Goal: Task Accomplishment & Management: Use online tool/utility

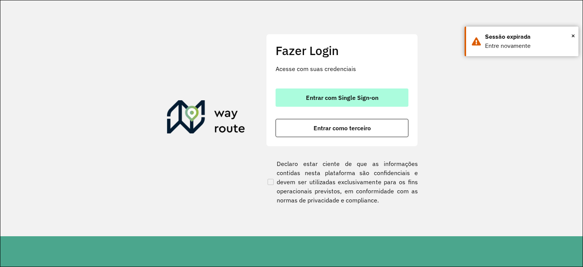
click at [344, 96] on span "Entrar com Single Sign-on" at bounding box center [342, 97] width 72 height 6
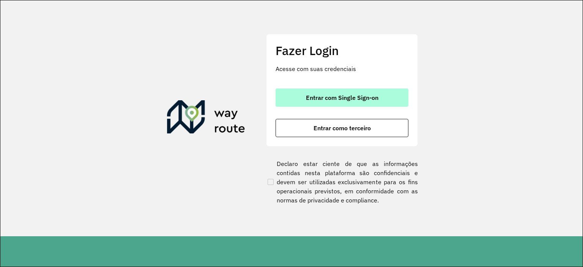
click at [344, 96] on span "Entrar com Single Sign-on" at bounding box center [342, 97] width 72 height 6
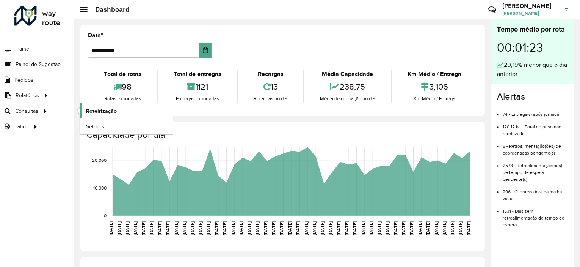
click at [99, 112] on span "Roteirização" at bounding box center [101, 111] width 31 height 8
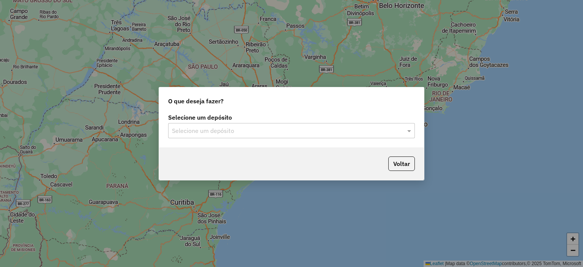
click at [280, 130] on input "text" at bounding box center [284, 130] width 224 height 9
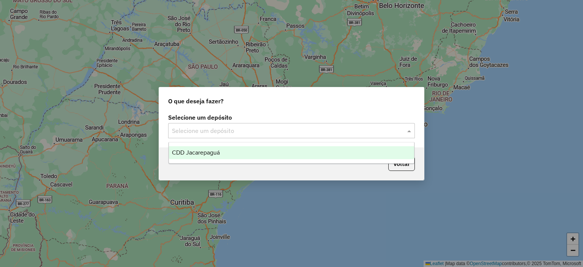
click at [206, 154] on span "CDD Jacarepaguá" at bounding box center [196, 152] width 48 height 6
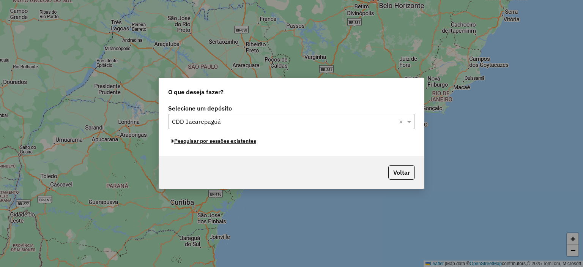
click at [248, 143] on button "Pesquisar por sessões existentes" at bounding box center [213, 141] width 91 height 12
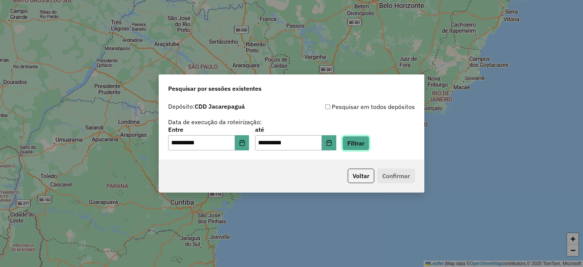
click at [369, 143] on button "Filtrar" at bounding box center [355, 143] width 27 height 14
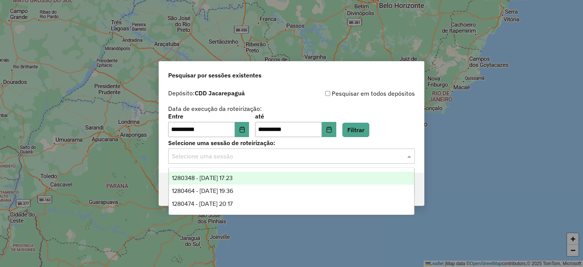
click at [364, 158] on input "text" at bounding box center [284, 156] width 224 height 9
click at [233, 178] on span "1280348 - 22/09/2025 17:23" at bounding box center [202, 177] width 61 height 6
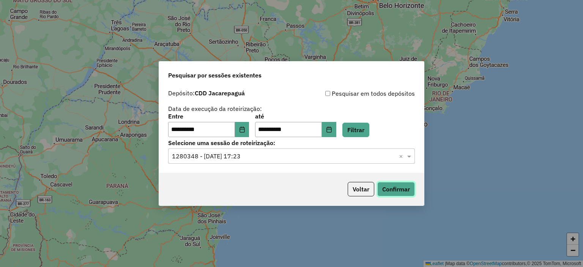
click at [405, 192] on button "Confirmar" at bounding box center [396, 189] width 38 height 14
click at [375, 158] on input "text" at bounding box center [284, 156] width 224 height 9
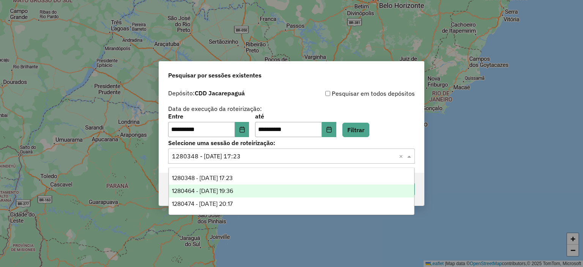
click at [265, 191] on div "1280464 - 22/09/2025 19:36" at bounding box center [291, 190] width 245 height 13
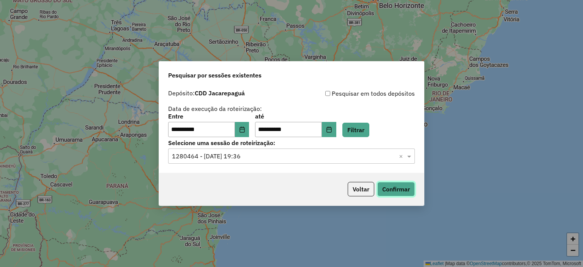
click at [393, 187] on button "Confirmar" at bounding box center [396, 189] width 38 height 14
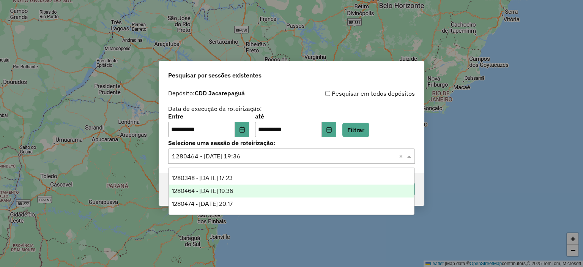
click at [338, 151] on div "Selecione uma sessão × 1280464 - 22/09/2025 19:36 ×" at bounding box center [291, 155] width 247 height 15
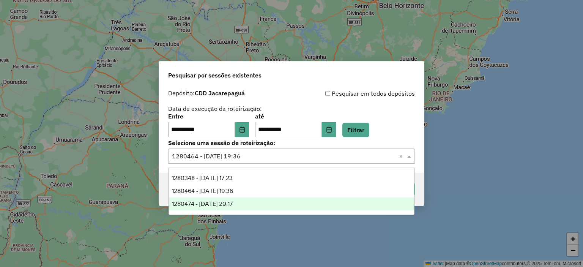
click at [301, 205] on div "1280474 - 22/09/2025 20:17" at bounding box center [291, 203] width 245 height 13
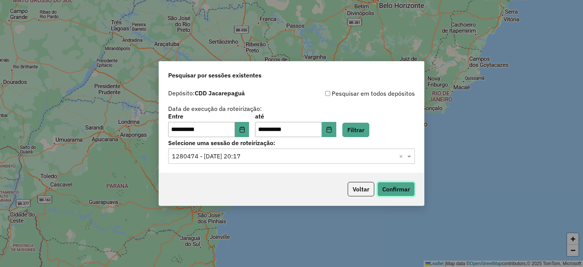
click at [397, 188] on button "Confirmar" at bounding box center [396, 189] width 38 height 14
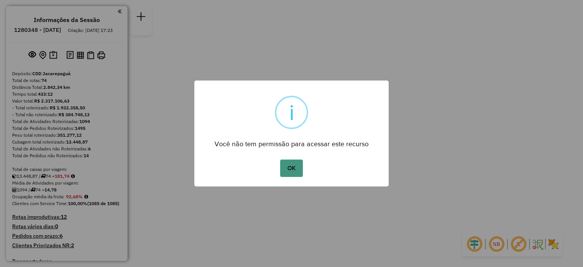
click at [291, 168] on button "OK" at bounding box center [291, 167] width 22 height 17
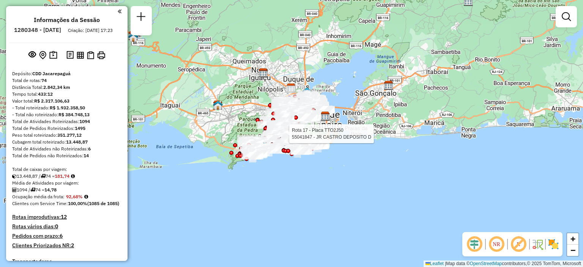
click at [288, 130] on icon at bounding box center [285, 133] width 6 height 8
select select "**********"
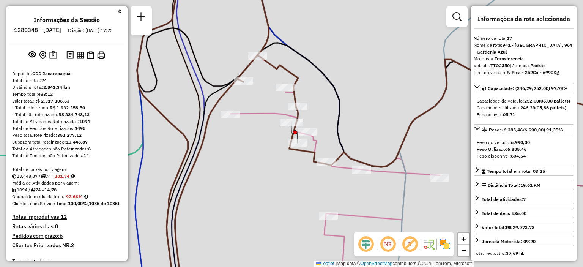
click at [293, 130] on icon at bounding box center [231, 133] width 189 height 320
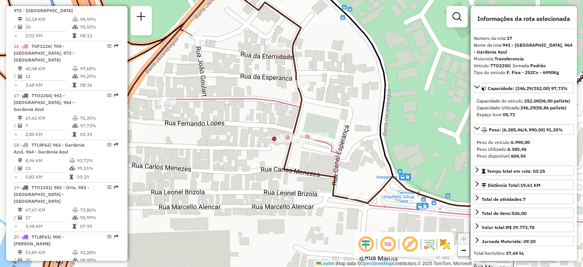
scroll to position [1074, 0]
click at [308, 180] on div "Janela de atendimento Grade de atendimento Capacidade Transportadoras Veículos …" at bounding box center [291, 133] width 583 height 267
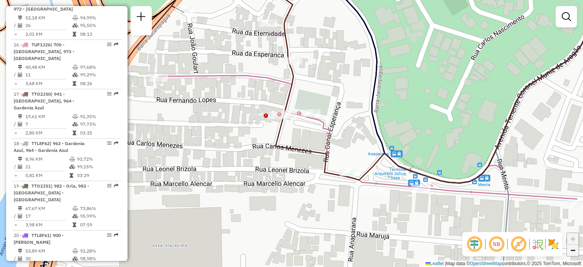
click at [575, 253] on link "−" at bounding box center [572, 249] width 11 height 11
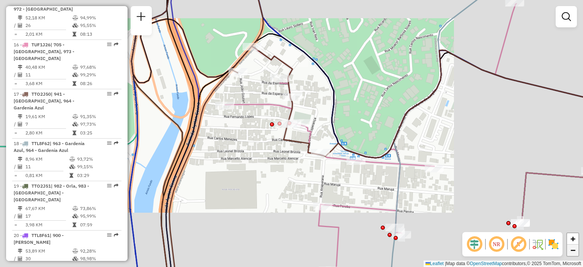
click at [575, 253] on link "−" at bounding box center [572, 249] width 11 height 11
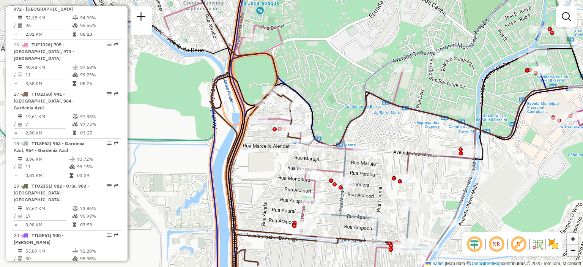
click at [575, 253] on link "−" at bounding box center [572, 249] width 11 height 11
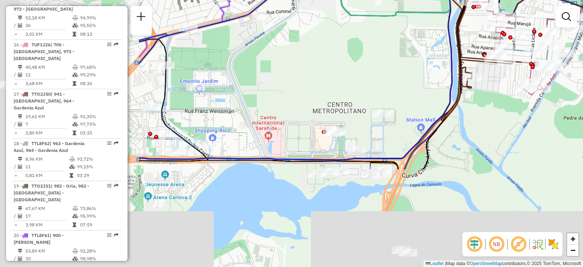
drag, startPoint x: 202, startPoint y: 214, endPoint x: 399, endPoint y: 90, distance: 233.3
click at [399, 90] on div "Janela de atendimento Grade de atendimento Capacidade Transportadoras Veículos …" at bounding box center [291, 133] width 583 height 267
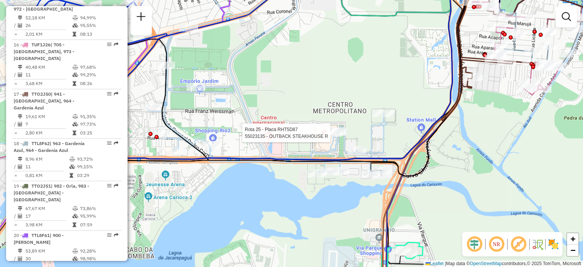
select select "**********"
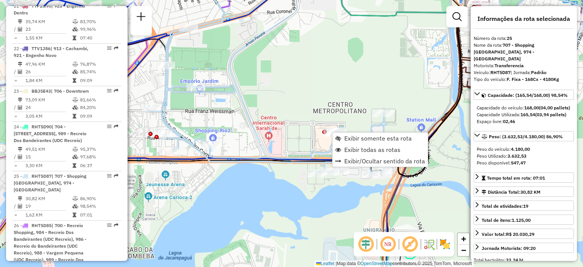
scroll to position [1413, 0]
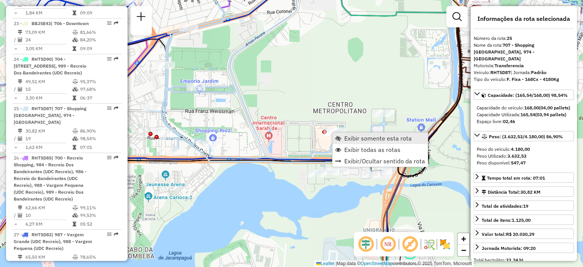
click at [350, 138] on span "Exibir somente esta rota" at bounding box center [378, 138] width 68 height 6
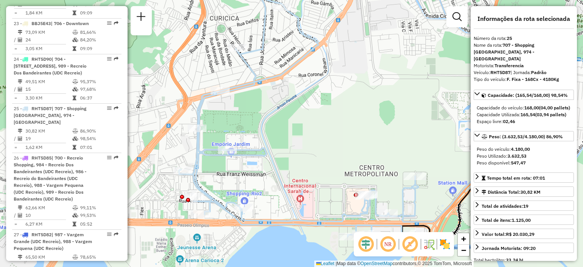
drag, startPoint x: 233, startPoint y: 154, endPoint x: 372, endPoint y: 140, distance: 140.7
click at [372, 140] on div "Janela de atendimento Grade de atendimento Capacidade Transportadoras Veículos …" at bounding box center [291, 133] width 583 height 267
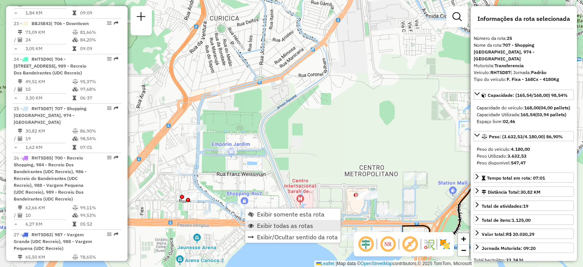
click at [270, 227] on span "Exibir todas as rotas" at bounding box center [285, 225] width 56 height 6
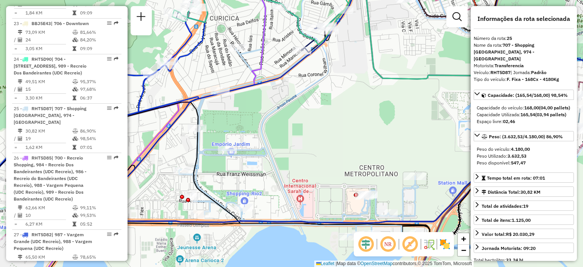
click at [270, 227] on span "Exibir todas as rotas" at bounding box center [285, 225] width 56 height 6
click at [445, 187] on div "Janela de atendimento Grade de atendimento Capacidade Transportadoras Veículos …" at bounding box center [291, 133] width 583 height 267
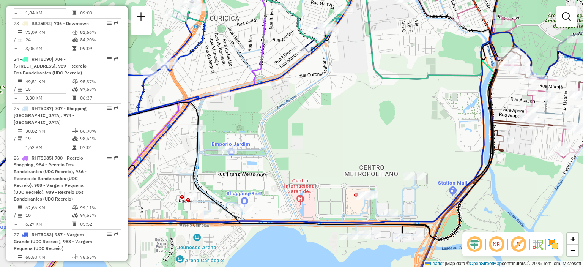
click at [492, 240] on em at bounding box center [496, 244] width 18 height 18
click at [552, 244] on img at bounding box center [553, 244] width 12 height 12
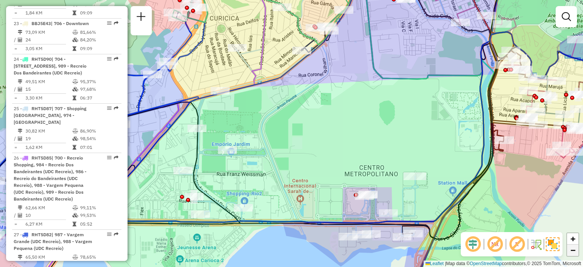
click at [578, 253] on link "−" at bounding box center [572, 249] width 11 height 11
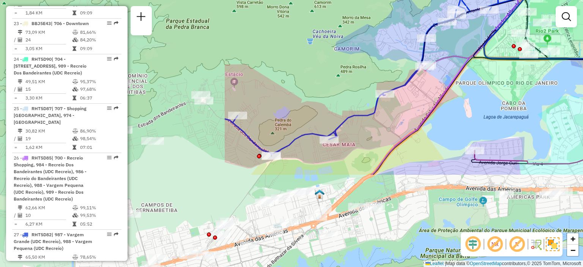
drag, startPoint x: 215, startPoint y: 201, endPoint x: 498, endPoint y: 82, distance: 307.0
click at [498, 82] on div "Janela de atendimento Grade de atendimento Capacidade Transportadoras Veículos …" at bounding box center [291, 133] width 583 height 267
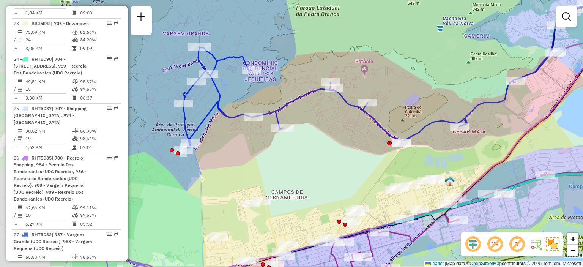
drag, startPoint x: 205, startPoint y: 131, endPoint x: 335, endPoint y: 118, distance: 130.7
click at [335, 118] on div "Janela de atendimento Grade de atendimento Capacidade Transportadoras Veículos …" at bounding box center [291, 133] width 583 height 267
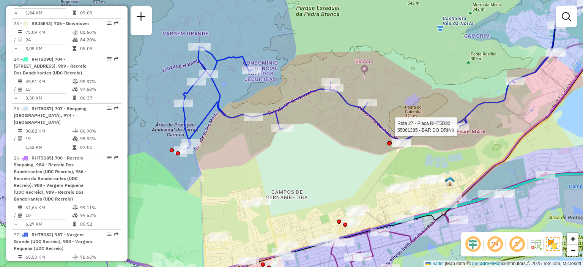
select select "**********"
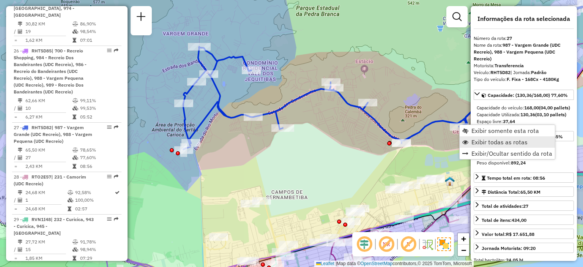
scroll to position [1539, 0]
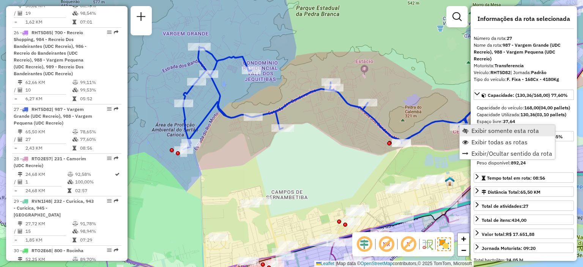
click at [485, 130] on span "Exibir somente esta rota" at bounding box center [505, 130] width 68 height 6
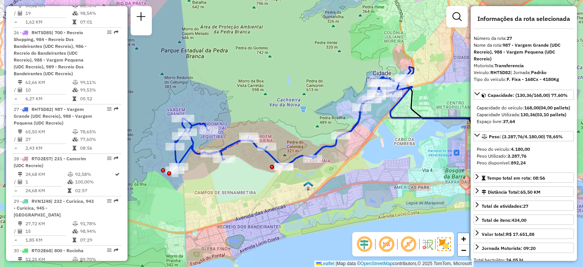
drag, startPoint x: 329, startPoint y: 165, endPoint x: 392, endPoint y: 150, distance: 64.4
click at [392, 150] on div "Janela de atendimento Grade de atendimento Capacidade Transportadoras Veículos …" at bounding box center [291, 133] width 583 height 267
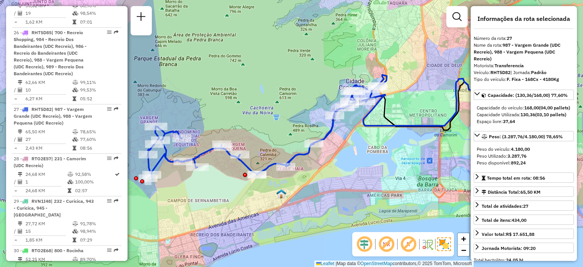
drag, startPoint x: 394, startPoint y: 143, endPoint x: 365, endPoint y: 150, distance: 29.6
click at [365, 150] on div "Janela de atendimento Grade de atendimento Capacidade Transportadoras Veículos …" at bounding box center [291, 133] width 583 height 267
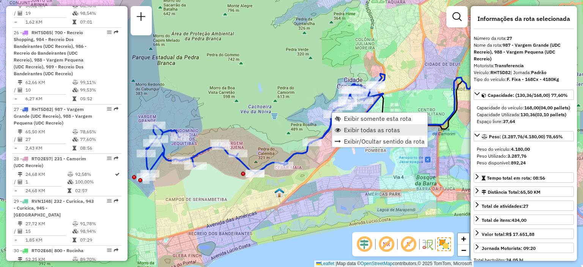
click at [348, 129] on span "Exibir todas as rotas" at bounding box center [372, 130] width 56 height 6
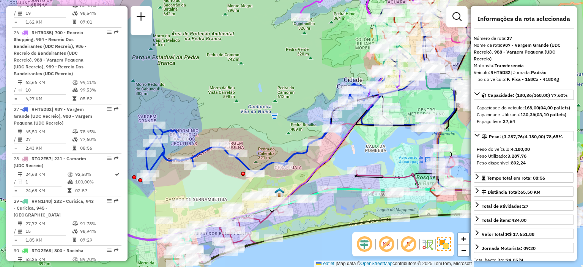
click at [348, 129] on span "Exibir todas as rotas" at bounding box center [372, 130] width 56 height 6
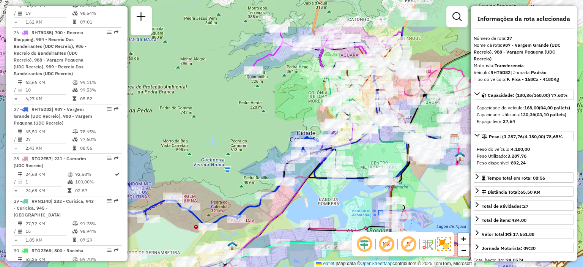
drag, startPoint x: 390, startPoint y: 145, endPoint x: 343, endPoint y: 198, distance: 70.9
click at [343, 198] on div "Janela de atendimento Grade de atendimento Capacidade Transportadoras Veículos …" at bounding box center [291, 133] width 583 height 267
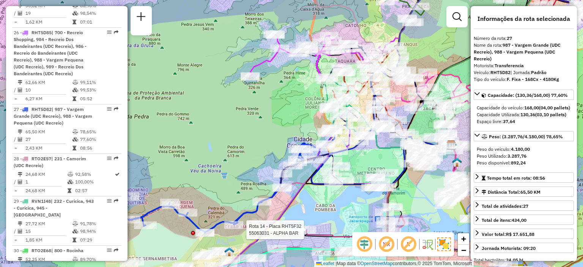
drag, startPoint x: 378, startPoint y: 148, endPoint x: 372, endPoint y: 159, distance: 12.7
click at [372, 159] on div "Rota 14 - Placa RHT5F32 55063031 - ALPHA BAR Janela de atendimento Grade de ate…" at bounding box center [291, 133] width 583 height 267
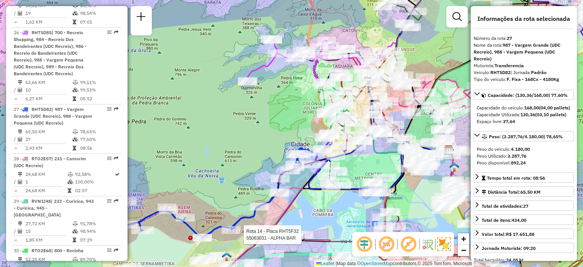
click at [372, 159] on div "Rota 14 - Placa RHT5F32 55063031 - ALPHA BAR Janela de atendimento Grade de ate…" at bounding box center [291, 133] width 583 height 267
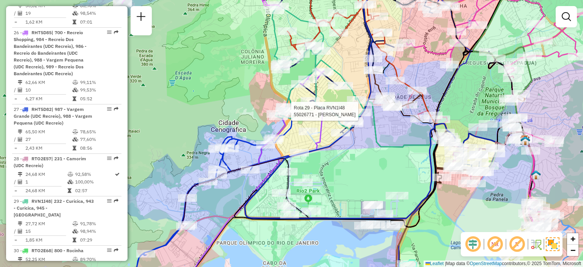
select select "**********"
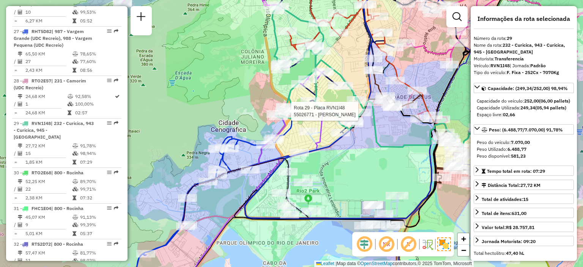
scroll to position [1631, 0]
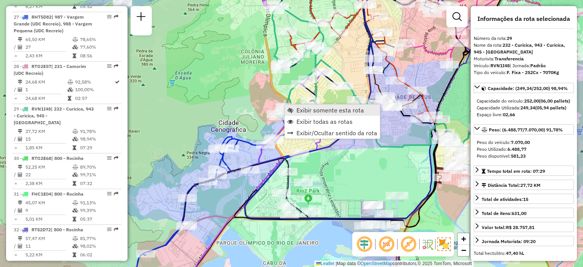
click at [294, 109] on link "Exibir somente esta rota" at bounding box center [331, 109] width 95 height 11
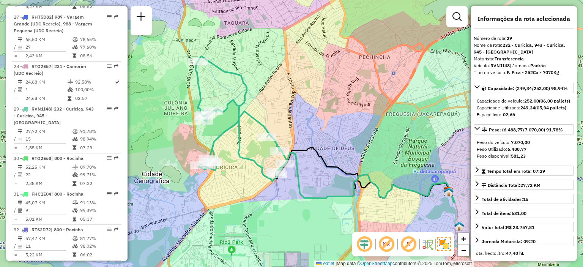
drag, startPoint x: 239, startPoint y: 119, endPoint x: 272, endPoint y: 116, distance: 34.0
click at [272, 116] on div "Janela de atendimento Grade de atendimento Capacidade Transportadoras Veículos …" at bounding box center [291, 133] width 583 height 267
click at [250, 162] on icon at bounding box center [240, 118] width 91 height 125
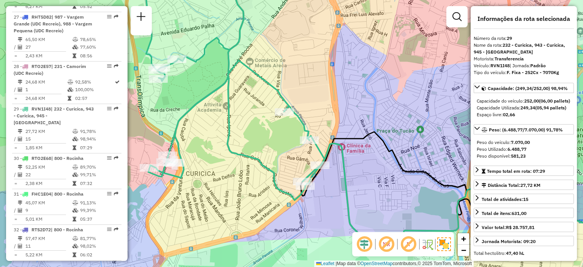
click at [285, 151] on div "Janela de atendimento Grade de atendimento Capacidade Transportadoras Veículos …" at bounding box center [291, 133] width 583 height 267
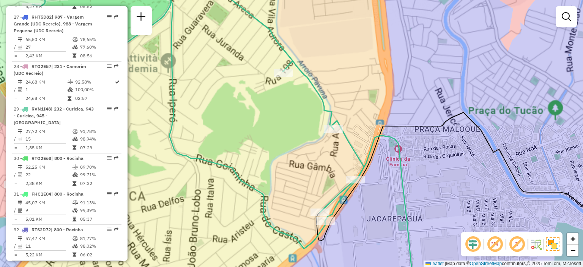
click at [285, 151] on div "Janela de atendimento Grade de atendimento Capacidade Transportadoras Veículos …" at bounding box center [291, 133] width 583 height 267
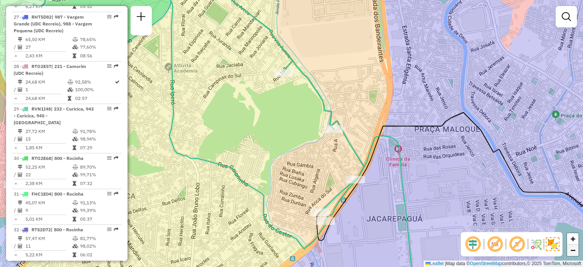
click at [575, 250] on span "−" at bounding box center [572, 249] width 5 height 9
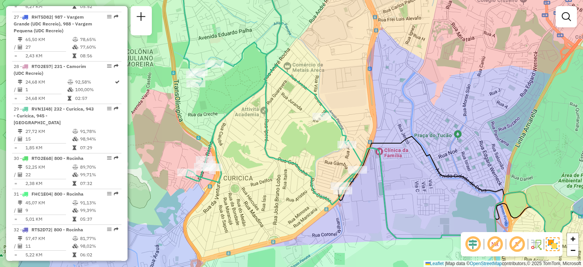
drag, startPoint x: 276, startPoint y: 135, endPoint x: 311, endPoint y: 149, distance: 37.0
click at [311, 149] on div "Janela de atendimento Grade de atendimento Capacidade Transportadoras Veículos …" at bounding box center [291, 133] width 583 height 267
select select "**********"
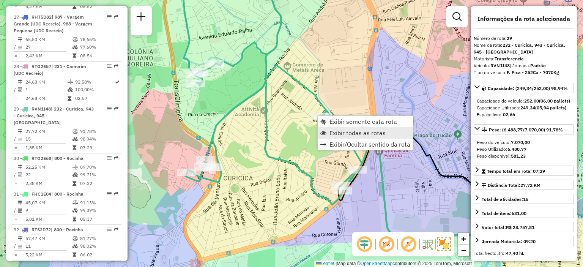
click at [332, 133] on span "Exibir todas as rotas" at bounding box center [357, 133] width 56 height 6
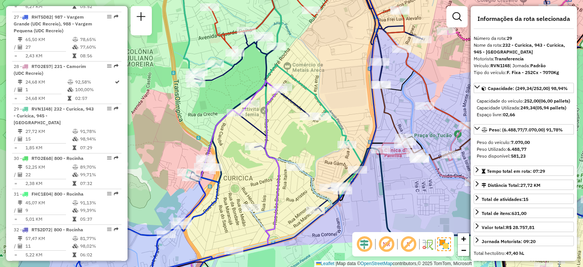
click at [332, 133] on div "Janela de atendimento Grade de atendimento Capacidade Transportadoras Veículos …" at bounding box center [291, 133] width 583 height 267
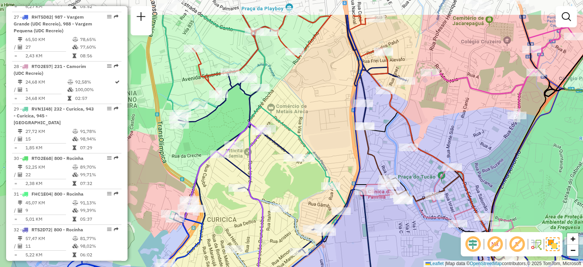
drag, startPoint x: 294, startPoint y: 136, endPoint x: 278, endPoint y: 178, distance: 44.4
click at [278, 178] on div "Janela de atendimento Grade de atendimento Capacidade Transportadoras Veículos …" at bounding box center [291, 133] width 583 height 267
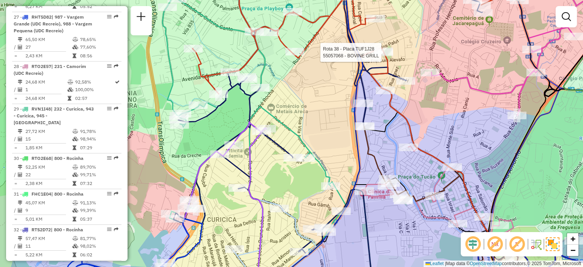
select select "**********"
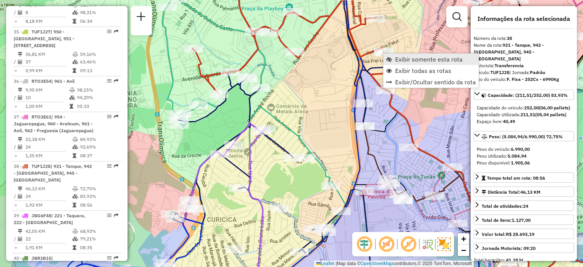
scroll to position [1992, 0]
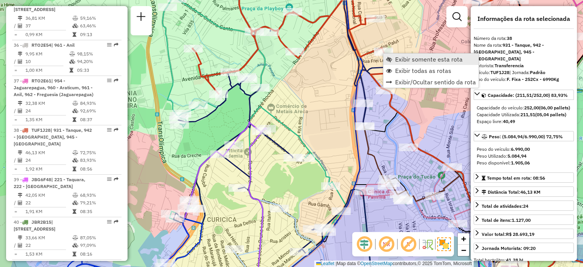
click at [396, 59] on span "Exibir somente esta rota" at bounding box center [429, 59] width 68 height 6
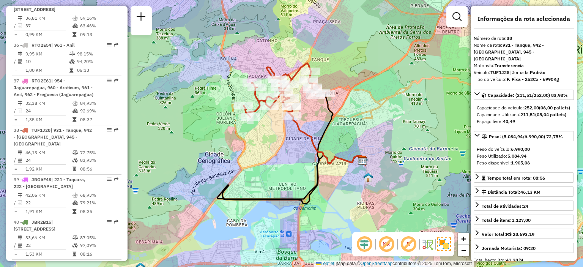
click at [304, 102] on div "Janela de atendimento Grade de atendimento Capacidade Transportadoras Veículos …" at bounding box center [291, 133] width 583 height 267
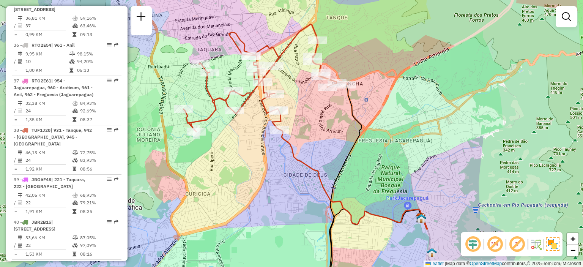
click at [304, 102] on div "Janela de atendimento Grade de atendimento Capacidade Transportadoras Veículos …" at bounding box center [291, 133] width 583 height 267
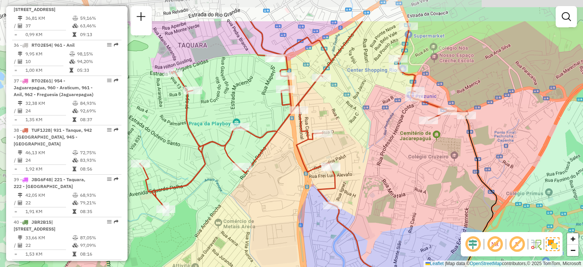
drag, startPoint x: 277, startPoint y: 80, endPoint x: 355, endPoint y: 128, distance: 91.0
click at [355, 128] on div "Janela de atendimento Grade de atendimento Capacidade Transportadoras Veículos …" at bounding box center [291, 133] width 583 height 267
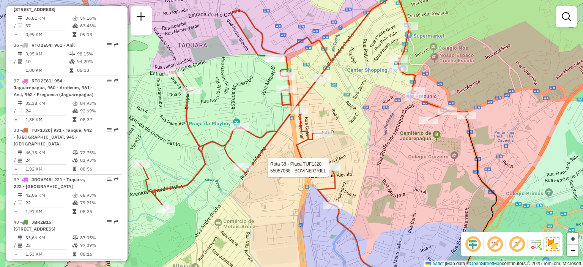
select select "**********"
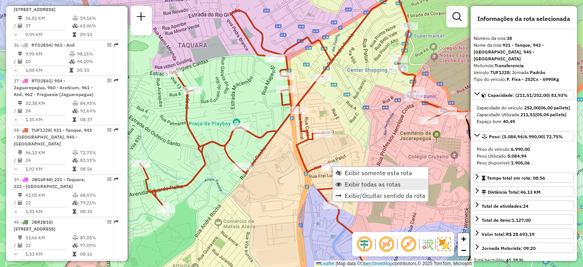
click at [343, 185] on link "Exibir todas as rotas" at bounding box center [380, 183] width 95 height 11
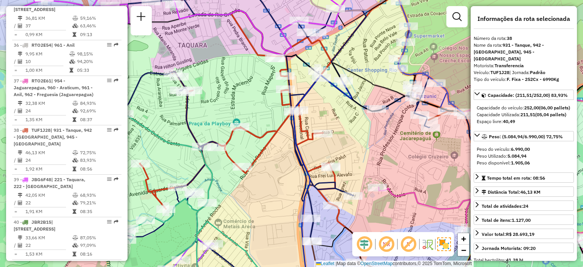
click at [343, 185] on link "Exibir todas as rotas" at bounding box center [380, 183] width 95 height 11
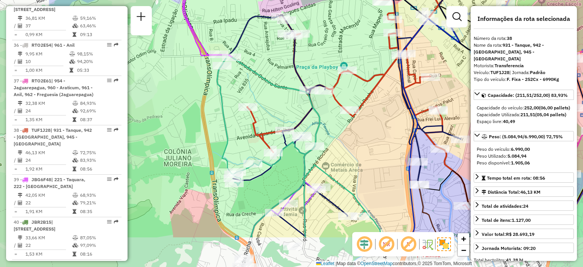
drag, startPoint x: 236, startPoint y: 200, endPoint x: 344, endPoint y: 143, distance: 121.5
click at [344, 143] on div "Janela de atendimento Grade de atendimento Capacidade Transportadoras Veículos …" at bounding box center [291, 133] width 583 height 267
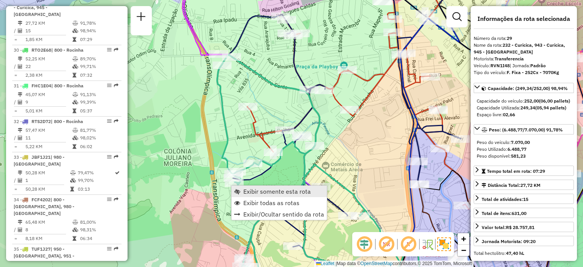
scroll to position [1631, 0]
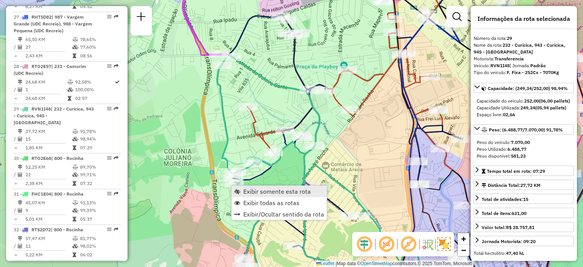
click at [249, 192] on span "Exibir somente esta rota" at bounding box center [277, 191] width 68 height 6
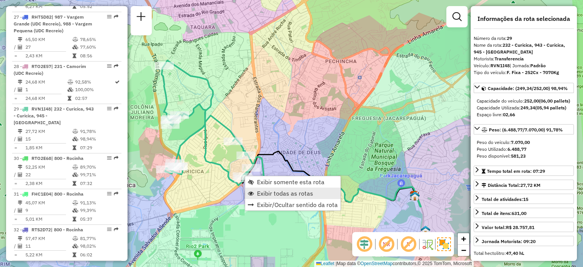
click at [266, 195] on span "Exibir todas as rotas" at bounding box center [285, 193] width 56 height 6
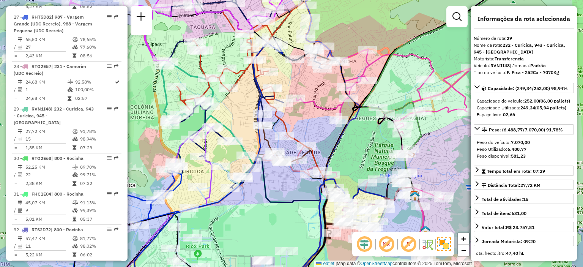
click at [266, 195] on span "Exibir todas as rotas" at bounding box center [285, 193] width 56 height 6
click at [261, 195] on icon at bounding box center [331, 182] width 178 height 50
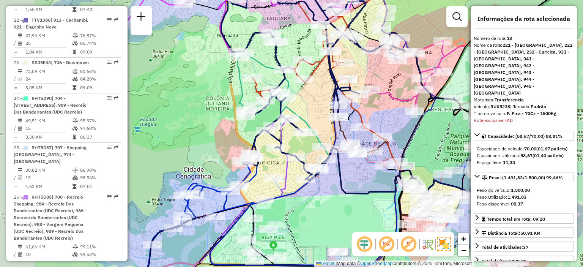
drag, startPoint x: 261, startPoint y: 195, endPoint x: 337, endPoint y: 187, distance: 76.0
click at [337, 187] on icon at bounding box center [407, 173] width 178 height 50
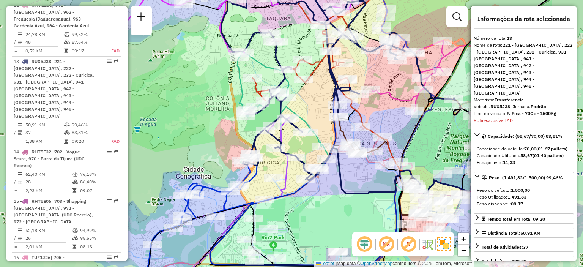
scroll to position [863, 0]
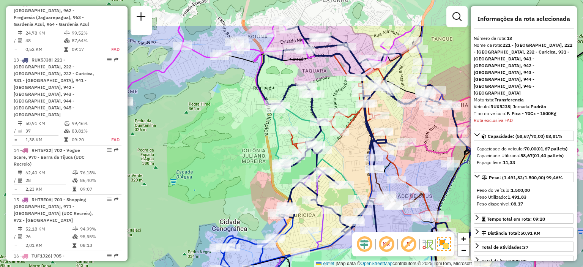
drag, startPoint x: 311, startPoint y: 102, endPoint x: 347, endPoint y: 155, distance: 63.9
click at [347, 155] on div "Janela de atendimento Grade de atendimento Capacidade Transportadoras Veículos …" at bounding box center [291, 133] width 583 height 267
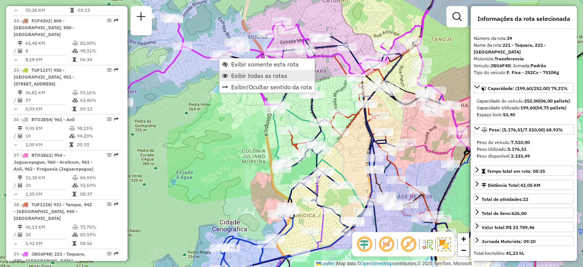
scroll to position [2034, 0]
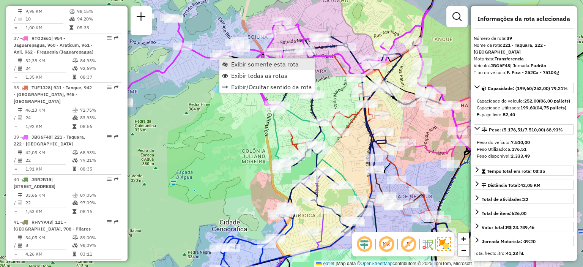
click at [250, 62] on span "Exibir somente esta rota" at bounding box center [265, 64] width 68 height 6
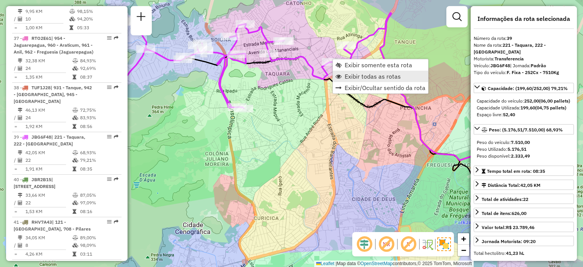
click at [343, 75] on link "Exibir todas as rotas" at bounding box center [380, 76] width 95 height 11
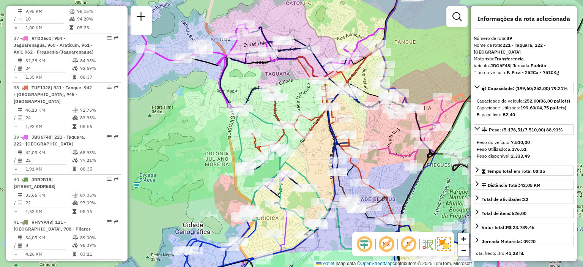
click at [343, 75] on link "Exibir todas as rotas" at bounding box center [380, 76] width 95 height 11
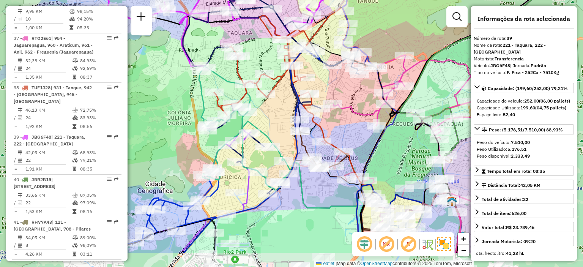
drag, startPoint x: 392, startPoint y: 168, endPoint x: 355, endPoint y: 127, distance: 55.9
click at [355, 127] on div "Janela de atendimento Grade de atendimento Capacidade Transportadoras Veículos …" at bounding box center [291, 133] width 583 height 267
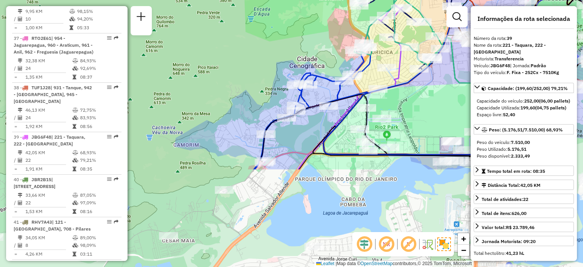
drag, startPoint x: 291, startPoint y: 222, endPoint x: 443, endPoint y: 98, distance: 196.2
click at [443, 98] on div "Janela de atendimento Grade de atendimento Capacidade Transportadoras Veículos …" at bounding box center [291, 133] width 583 height 267
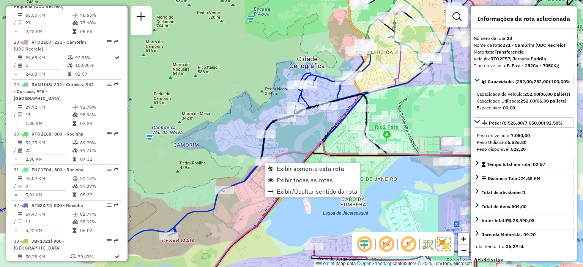
scroll to position [1588, 0]
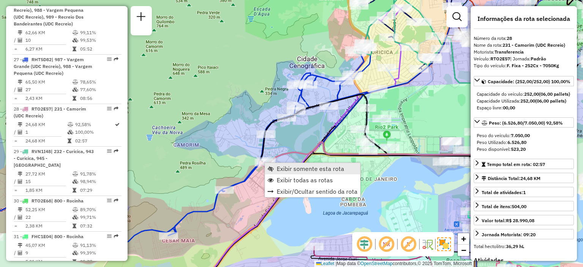
click at [274, 168] on link "Exibir somente esta rota" at bounding box center [312, 168] width 95 height 11
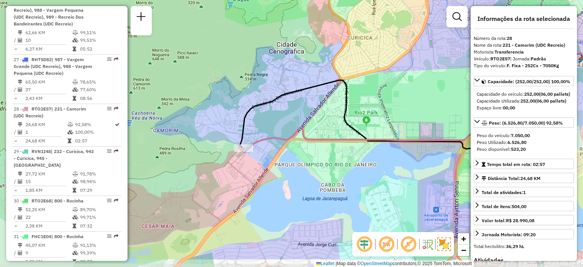
drag, startPoint x: 181, startPoint y: 207, endPoint x: 303, endPoint y: 173, distance: 127.3
click at [303, 173] on div "Janela de atendimento Grade de atendimento Capacidade Transportadoras Veículos …" at bounding box center [291, 133] width 583 height 267
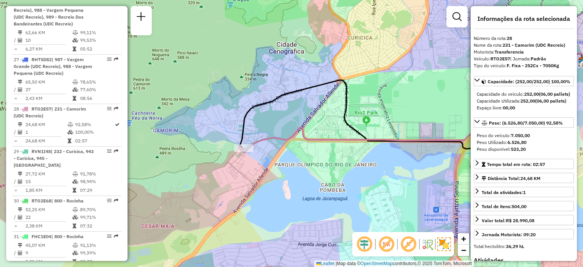
click at [258, 151] on div "Janela de atendimento Grade de atendimento Capacidade Transportadoras Veículos …" at bounding box center [291, 133] width 583 height 267
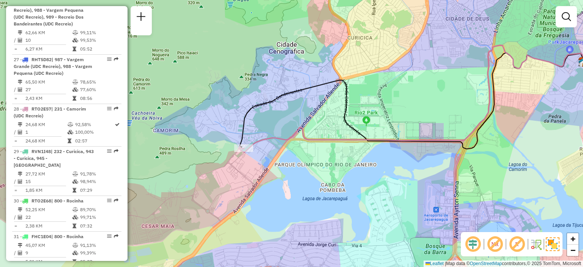
click at [258, 151] on div "Janela de atendimento Grade de atendimento Capacidade Transportadoras Veículos …" at bounding box center [291, 133] width 583 height 267
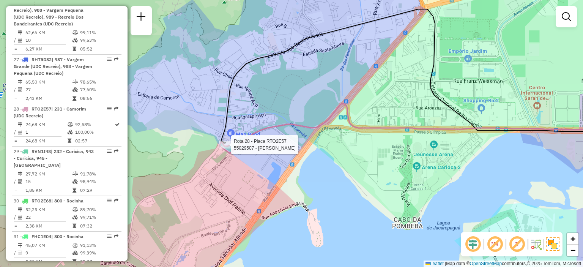
select select "**********"
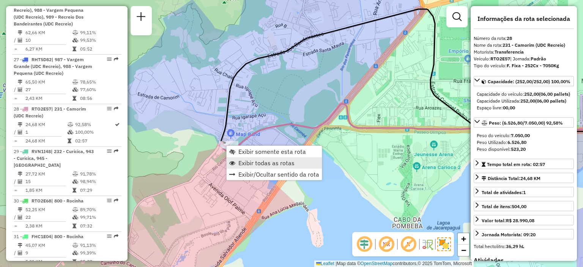
click at [243, 161] on span "Exibir todas as rotas" at bounding box center [266, 163] width 56 height 6
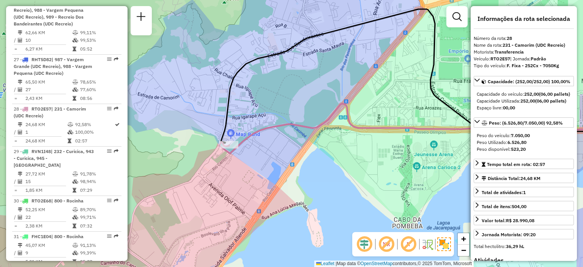
click at [243, 161] on span "Exibir todas as rotas" at bounding box center [266, 163] width 56 height 6
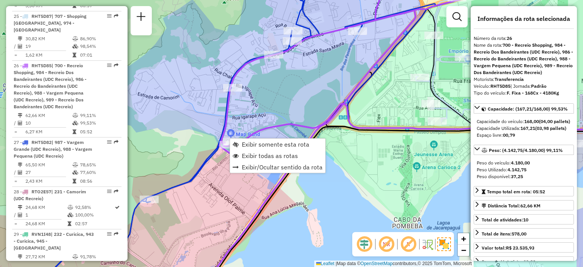
scroll to position [1462, 0]
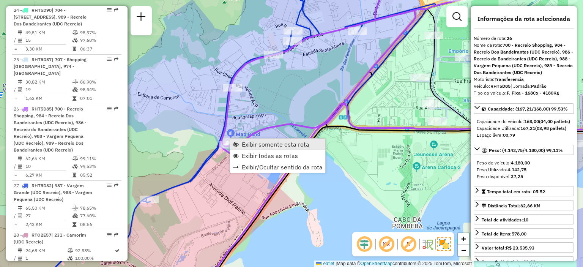
click at [240, 142] on link "Exibir somente esta rota" at bounding box center [277, 143] width 95 height 11
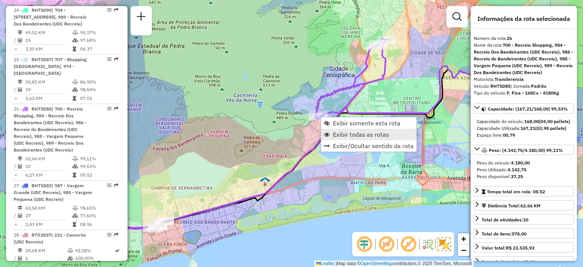
click at [333, 133] on span "Exibir todas as rotas" at bounding box center [361, 134] width 56 height 6
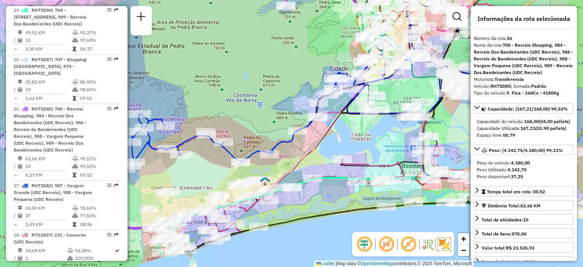
click at [333, 133] on span "Exibir todas as rotas" at bounding box center [361, 134] width 56 height 6
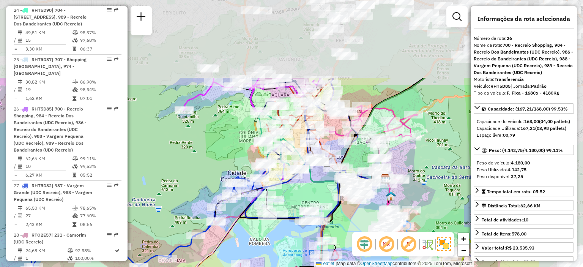
drag, startPoint x: 405, startPoint y: 90, endPoint x: 303, endPoint y: 195, distance: 145.7
click at [303, 195] on div "Janela de atendimento Grade de atendimento Capacidade Transportadoras Veículos …" at bounding box center [291, 133] width 583 height 267
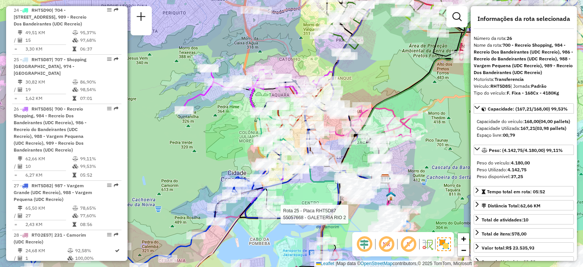
click at [303, 195] on div "Rota 25 - Placa RHT5D87 55057668 - GALETERIA RIO 2 Janela de atendimento Grade …" at bounding box center [291, 133] width 583 height 267
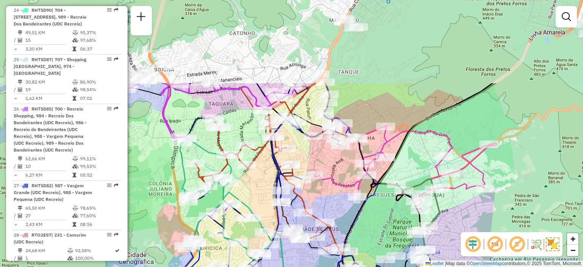
drag, startPoint x: 355, startPoint y: 83, endPoint x: 321, endPoint y: 193, distance: 114.9
click at [321, 193] on div "Janela de atendimento Grade de atendimento Capacidade Transportadoras Veículos …" at bounding box center [291, 133] width 583 height 267
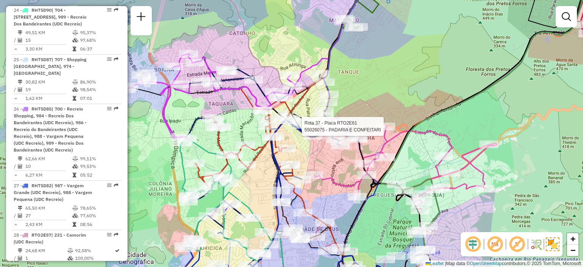
select select "**********"
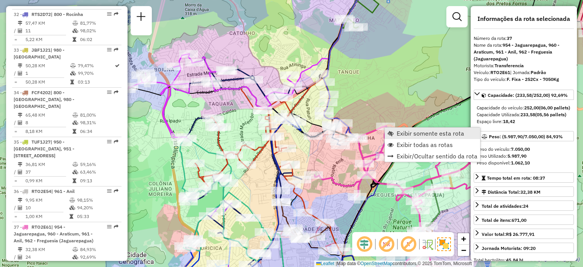
scroll to position [1942, 0]
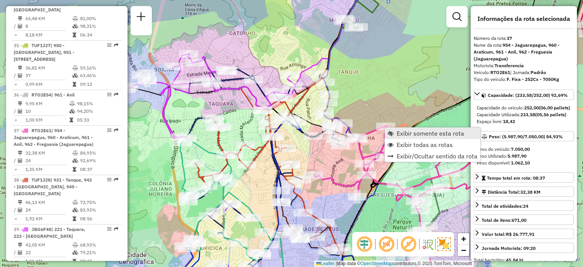
click at [393, 132] on link "Exibir somente esta rota" at bounding box center [432, 132] width 95 height 11
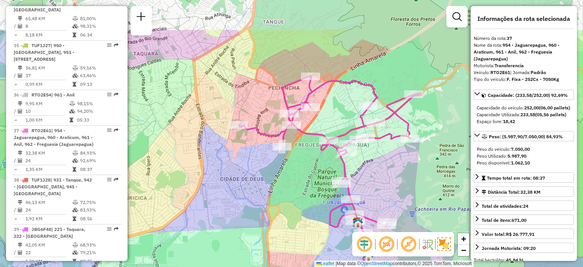
drag, startPoint x: 291, startPoint y: 54, endPoint x: 330, endPoint y: 110, distance: 68.7
click at [330, 110] on div "Janela de atendimento Grade de atendimento Capacidade Transportadoras Veículos …" at bounding box center [291, 133] width 583 height 267
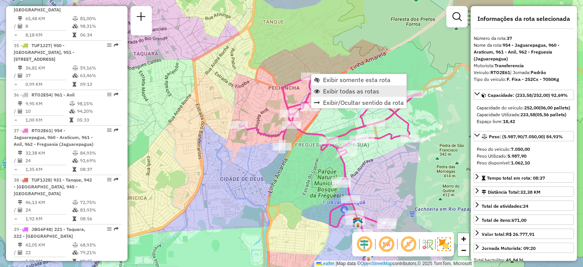
click at [323, 94] on span "Exibir todas as rotas" at bounding box center [351, 91] width 56 height 6
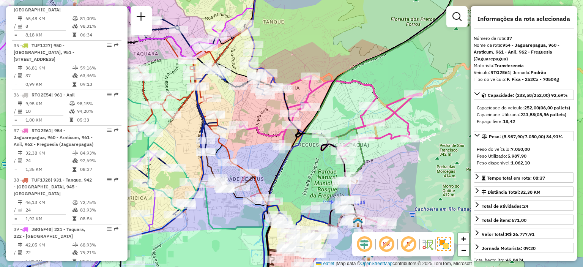
click at [323, 94] on icon at bounding box center [402, 102] width 194 height 259
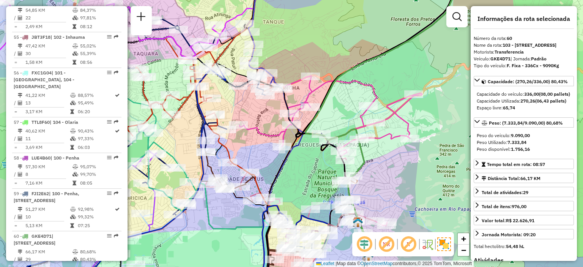
scroll to position [2931, 0]
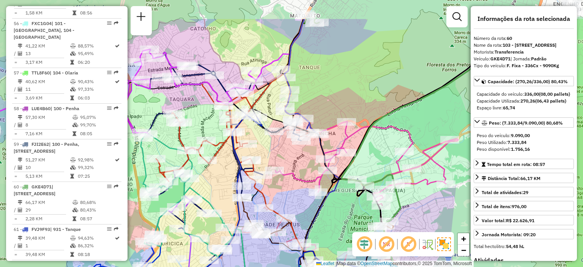
drag, startPoint x: 262, startPoint y: 104, endPoint x: 299, endPoint y: 150, distance: 58.1
click at [299, 150] on div "Janela de atendimento Grade de atendimento Capacidade Transportadoras Veículos …" at bounding box center [291, 133] width 583 height 267
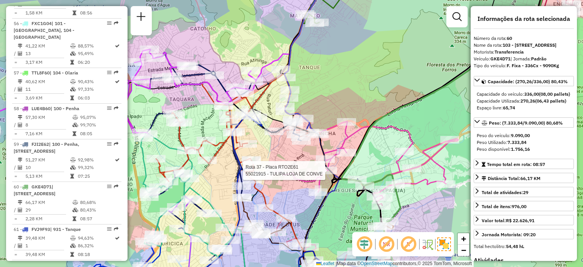
click at [309, 148] on div "Rota 37 - Placa RTO2E61 55021915 - TULIPA LOJA DE CONVE Janela de atendimento G…" at bounding box center [291, 133] width 583 height 267
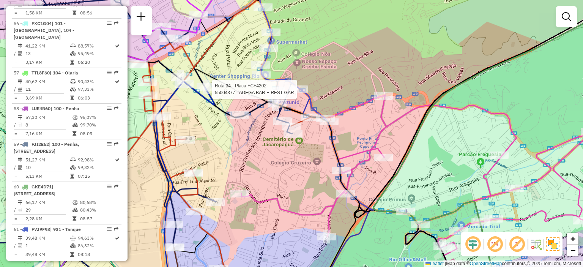
select select "**********"
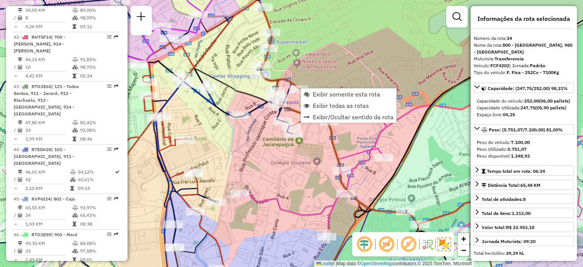
scroll to position [1815, 0]
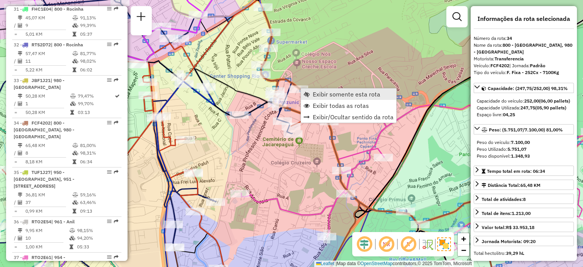
click at [308, 94] on span "Exibir somente esta rota" at bounding box center [306, 94] width 6 height 6
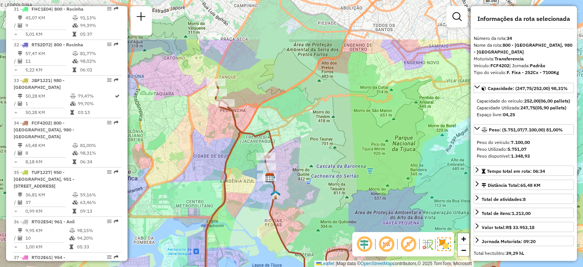
drag, startPoint x: 235, startPoint y: 77, endPoint x: 291, endPoint y: 145, distance: 88.1
click at [291, 145] on div "Janela de atendimento Grade de atendimento Capacidade Transportadoras Veículos …" at bounding box center [291, 133] width 583 height 267
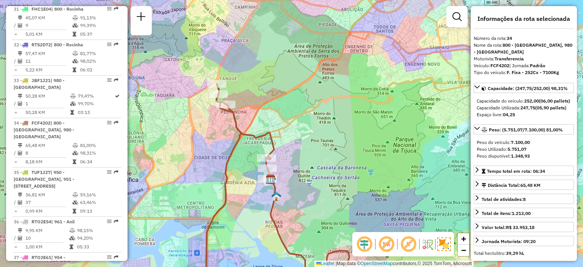
click at [263, 143] on div "Janela de atendimento Grade de atendimento Capacidade Transportadoras Veículos …" at bounding box center [291, 133] width 583 height 267
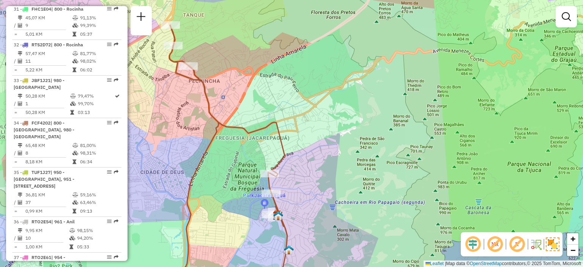
click at [257, 198] on div "Janela de atendimento Grade de atendimento Capacidade Transportadoras Veículos …" at bounding box center [291, 133] width 583 height 267
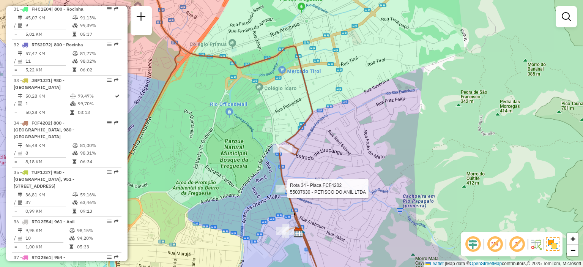
select select "**********"
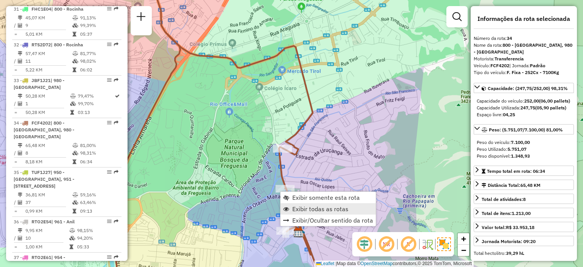
click at [297, 208] on span "Exibir todas as rotas" at bounding box center [320, 209] width 56 height 6
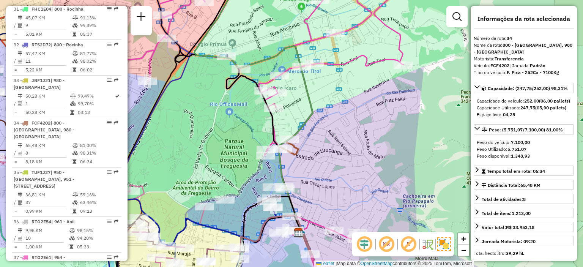
click at [297, 208] on span "Exibir todas as rotas" at bounding box center [320, 209] width 56 height 6
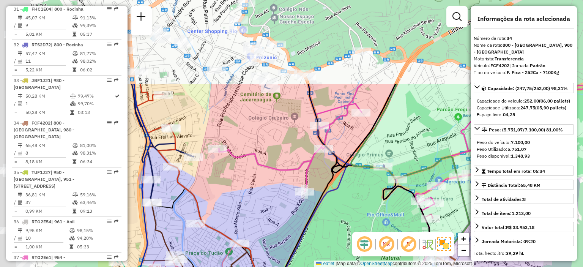
drag, startPoint x: 183, startPoint y: 118, endPoint x: 340, endPoint y: 229, distance: 192.4
click at [340, 229] on div "Janela de atendimento Grade de atendimento Capacidade Transportadoras Veículos …" at bounding box center [291, 133] width 583 height 267
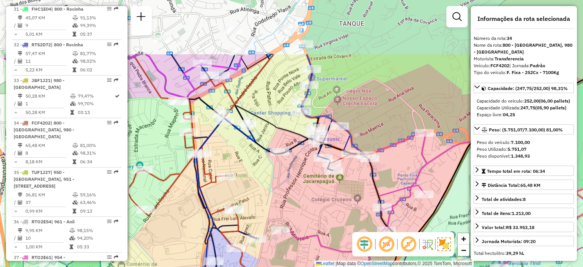
drag, startPoint x: 244, startPoint y: 120, endPoint x: 310, endPoint y: 209, distance: 110.6
click at [310, 209] on div "Janela de atendimento Grade de atendimento Capacidade Transportadoras Veículos …" at bounding box center [291, 133] width 583 height 267
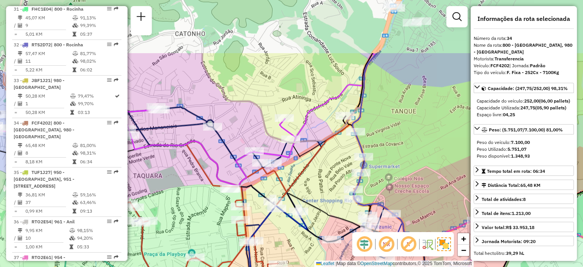
drag, startPoint x: 273, startPoint y: 109, endPoint x: 322, endPoint y: 189, distance: 93.3
click at [322, 189] on div "Janela de atendimento Grade de atendimento Capacidade Transportadoras Veículos …" at bounding box center [291, 133] width 583 height 267
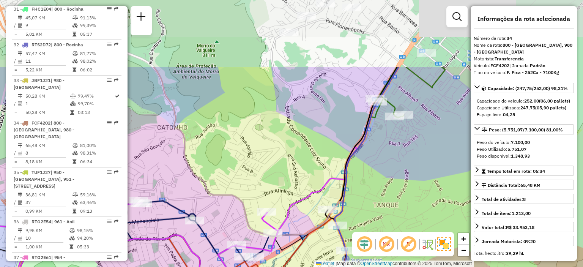
drag, startPoint x: 432, startPoint y: 71, endPoint x: 414, endPoint y: 165, distance: 95.4
click at [414, 165] on div "Janela de atendimento Grade de atendimento Capacidade Transportadoras Veículos …" at bounding box center [291, 133] width 583 height 267
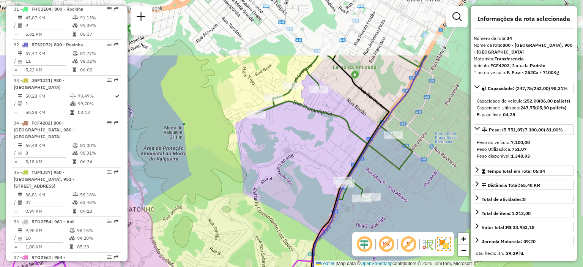
drag, startPoint x: 419, startPoint y: 92, endPoint x: 386, endPoint y: 174, distance: 88.5
click at [386, 174] on div "Janela de atendimento Grade de atendimento Capacidade Transportadoras Veículos …" at bounding box center [291, 133] width 583 height 267
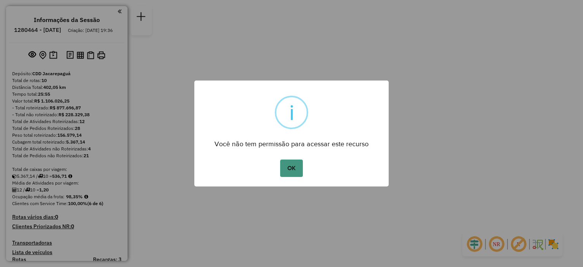
click at [297, 165] on button "OK" at bounding box center [291, 167] width 22 height 17
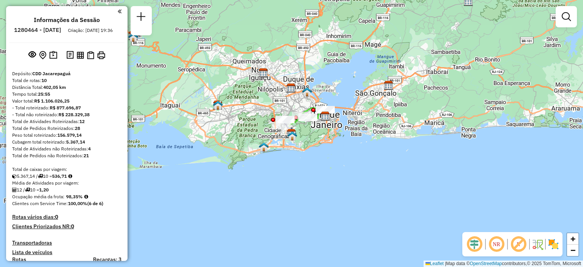
click at [495, 244] on em at bounding box center [496, 244] width 18 height 18
click at [325, 128] on div "Janela de atendimento Grade de atendimento Capacidade Transportadoras Veículos …" at bounding box center [291, 133] width 583 height 267
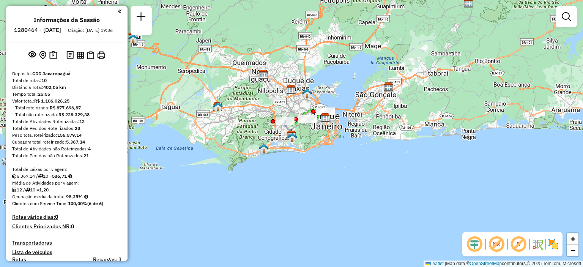
click at [325, 128] on div "Janela de atendimento Grade de atendimento Capacidade Transportadoras Veículos …" at bounding box center [291, 133] width 583 height 267
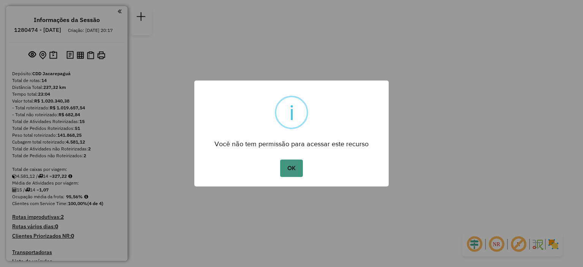
click at [290, 174] on button "OK" at bounding box center [291, 167] width 22 height 17
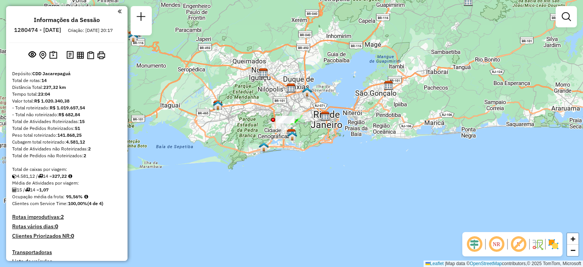
click at [498, 244] on em at bounding box center [496, 244] width 18 height 18
click at [308, 122] on div "Janela de atendimento Grade de atendimento Capacidade Transportadoras Veículos …" at bounding box center [291, 133] width 583 height 267
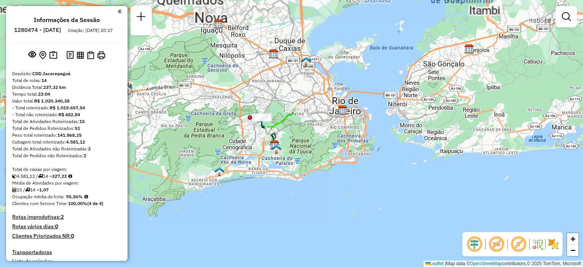
click at [308, 122] on div "Janela de atendimento Grade de atendimento Capacidade Transportadoras Veículos …" at bounding box center [291, 133] width 583 height 267
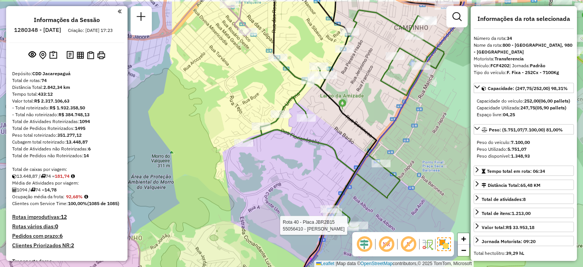
select select "**********"
click at [434, 157] on div "Rota 40 - Placa JBR2B15 55056410 - [PERSON_NAME] de atendimento Grade de atendi…" at bounding box center [291, 133] width 583 height 267
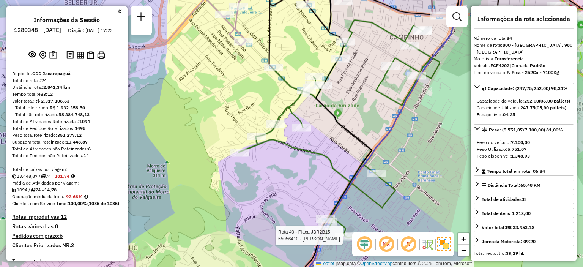
scroll to position [1815, 0]
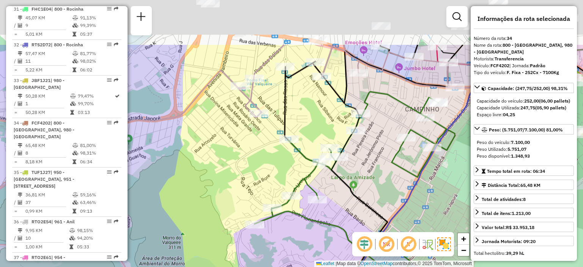
drag, startPoint x: 242, startPoint y: 54, endPoint x: 258, endPoint y: 126, distance: 73.4
click at [257, 126] on div "Rota 40 - Placa JBR2B15 55056410 - [PERSON_NAME] de atendimento Grade de atendi…" at bounding box center [291, 133] width 583 height 267
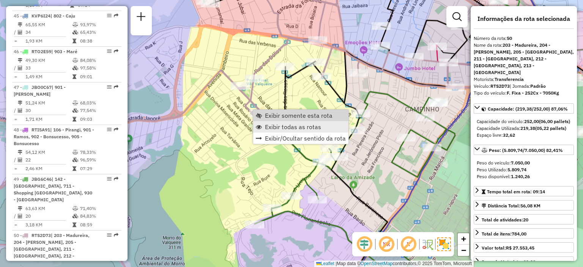
scroll to position [2514, 0]
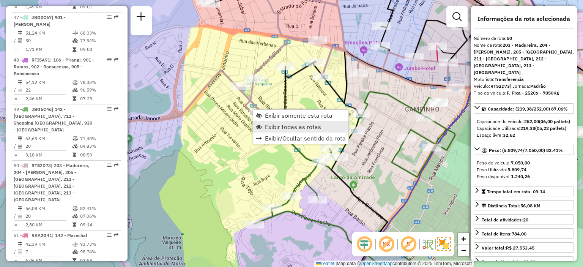
click at [277, 126] on span "Exibir todas as rotas" at bounding box center [293, 127] width 56 height 6
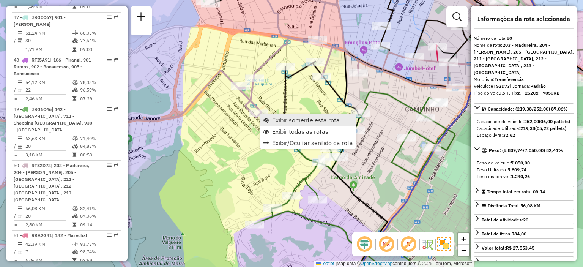
click at [275, 117] on span "Exibir somente esta rota" at bounding box center [306, 120] width 68 height 6
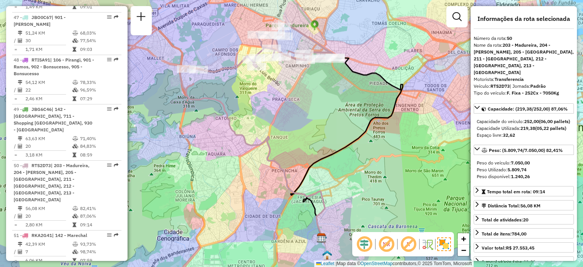
click at [290, 79] on div "Janela de atendimento Grade de atendimento Capacidade Transportadoras Veículos …" at bounding box center [291, 133] width 583 height 267
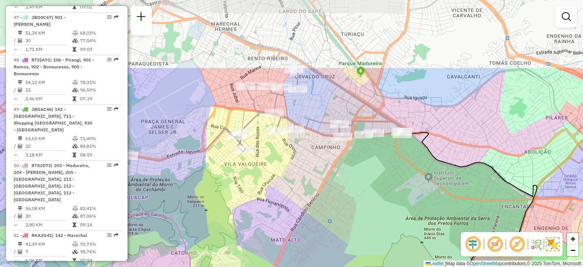
drag, startPoint x: 276, startPoint y: 67, endPoint x: 297, endPoint y: 162, distance: 97.6
click at [297, 162] on div "Janela de atendimento Grade de atendimento Capacidade Transportadoras Veículos …" at bounding box center [291, 133] width 583 height 267
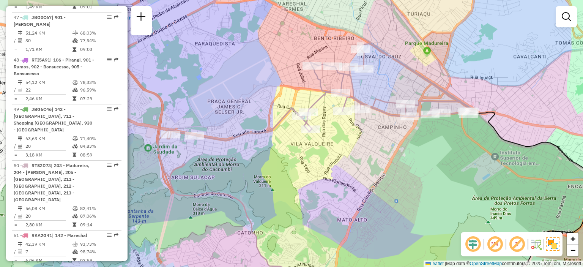
drag, startPoint x: 270, startPoint y: 160, endPoint x: 346, endPoint y: 136, distance: 80.1
click at [347, 136] on div "Janela de atendimento Grade de atendimento Capacidade Transportadoras Veículos …" at bounding box center [291, 133] width 583 height 267
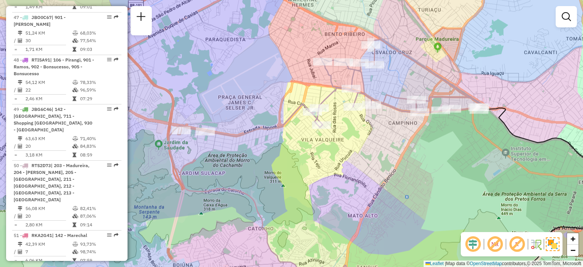
click at [347, 192] on div "Janela de atendimento Grade de atendimento Capacidade Transportadoras Veículos …" at bounding box center [291, 133] width 583 height 267
click at [333, 156] on div "Janela de atendimento Grade de atendimento Capacidade Transportadoras Veículos …" at bounding box center [291, 133] width 583 height 267
select select "**********"
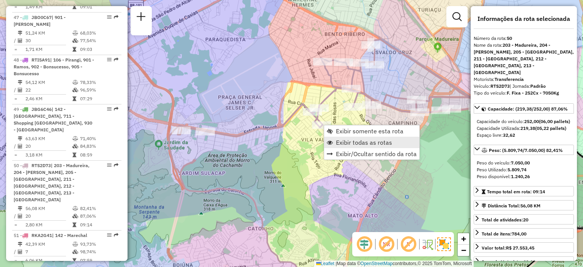
click at [347, 141] on span "Exibir todas as rotas" at bounding box center [364, 142] width 56 height 6
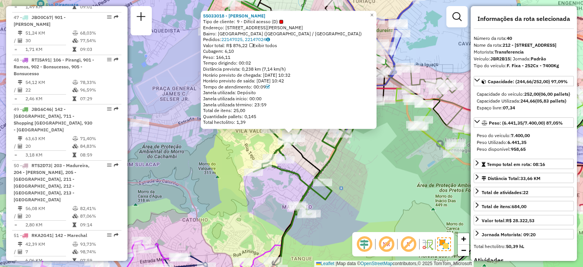
scroll to position [2077, 0]
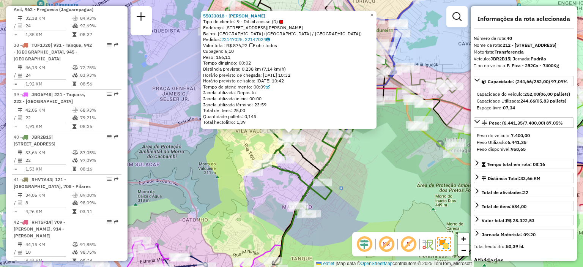
click at [356, 154] on div "55033018 - [PERSON_NAME] AQUI Tipo de cliente: 9 - Difícil acesso (D) Endereço:…" at bounding box center [291, 133] width 583 height 267
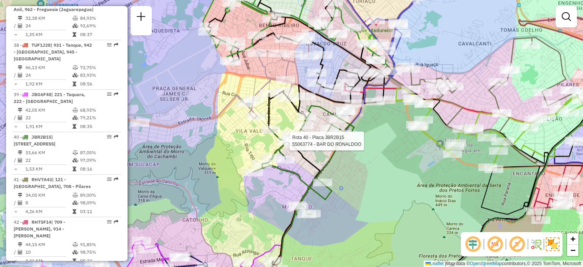
select select "**********"
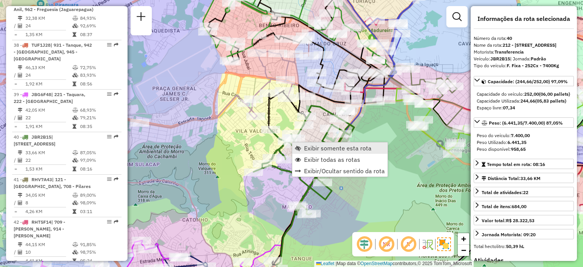
click at [303, 146] on link "Exibir somente esta rota" at bounding box center [339, 147] width 95 height 11
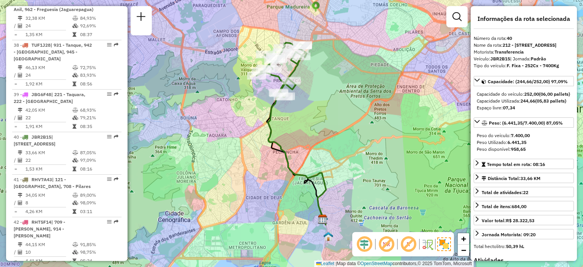
click at [303, 72] on div "Janela de atendimento Grade de atendimento Capacidade Transportadoras Veículos …" at bounding box center [291, 133] width 583 height 267
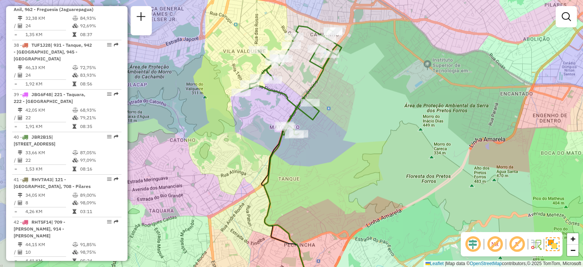
drag, startPoint x: 279, startPoint y: 65, endPoint x: 310, endPoint y: 79, distance: 34.3
click at [310, 79] on div "Janela de atendimento Grade de atendimento Capacidade Transportadoras Veículos …" at bounding box center [291, 133] width 583 height 267
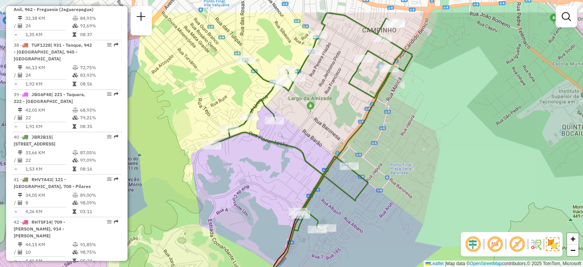
drag, startPoint x: 299, startPoint y: 83, endPoint x: 337, endPoint y: 123, distance: 54.7
click at [337, 123] on div "Janela de atendimento Grade de atendimento Capacidade Transportadoras Veículos …" at bounding box center [291, 133] width 583 height 267
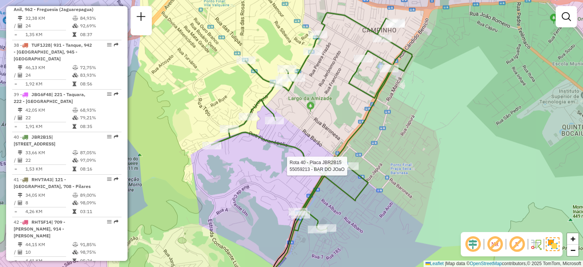
select select "**********"
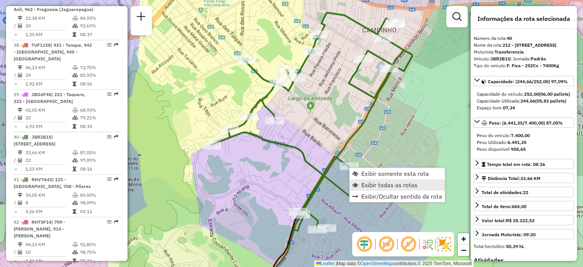
click at [367, 186] on span "Exibir todas as rotas" at bounding box center [389, 185] width 56 height 6
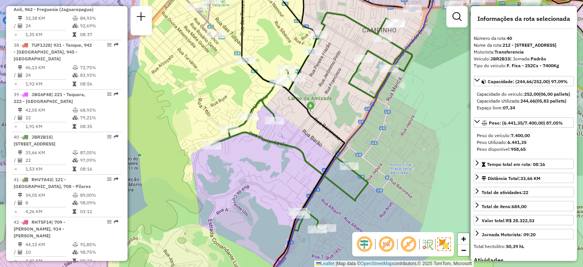
click at [367, 186] on span "Exibir todas as rotas" at bounding box center [389, 185] width 56 height 6
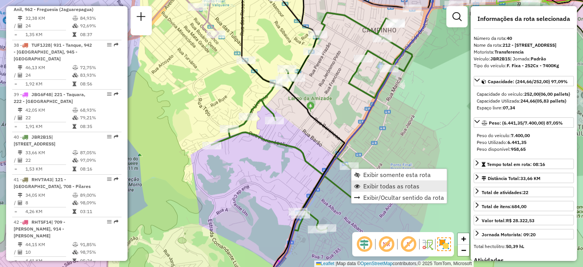
click at [375, 186] on span "Exibir todas as rotas" at bounding box center [391, 186] width 56 height 6
click at [372, 183] on span "Exibir todas as rotas" at bounding box center [388, 183] width 56 height 6
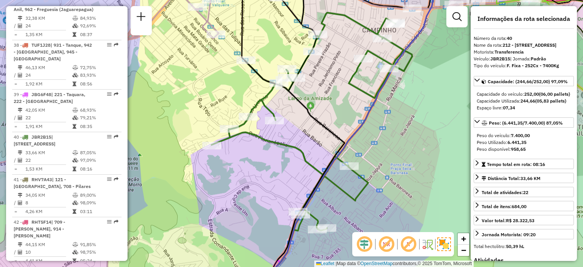
click at [384, 183] on div "Janela de atendimento Grade de atendimento Capacidade Transportadoras Veículos …" at bounding box center [291, 133] width 583 height 267
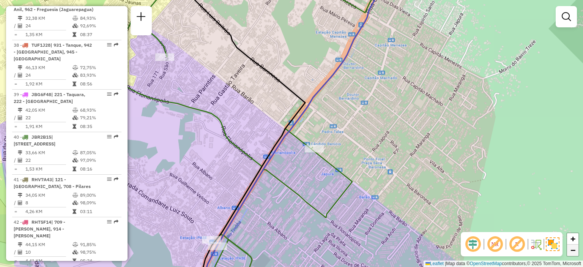
click at [570, 251] on span "−" at bounding box center [572, 249] width 5 height 9
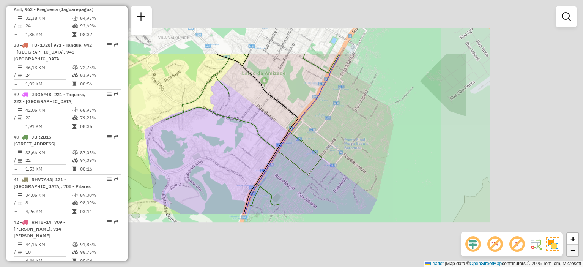
click at [570, 251] on span "−" at bounding box center [572, 249] width 5 height 9
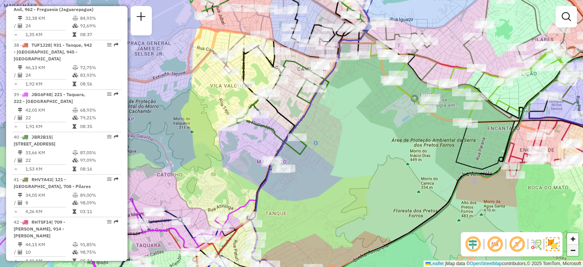
click at [570, 251] on span "−" at bounding box center [572, 249] width 5 height 9
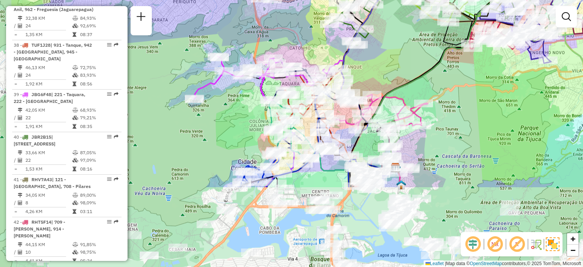
drag, startPoint x: 296, startPoint y: 173, endPoint x: 366, endPoint y: 67, distance: 127.1
click at [366, 67] on div "Janela de atendimento Grade de atendimento Capacidade Transportadoras Veículos …" at bounding box center [291, 133] width 583 height 267
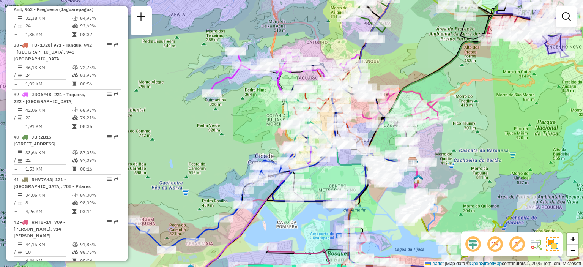
drag, startPoint x: 363, startPoint y: 221, endPoint x: 380, endPoint y: 215, distance: 18.0
click at [380, 215] on div "Janela de atendimento Grade de atendimento Capacidade Transportadoras Veículos …" at bounding box center [291, 133] width 583 height 267
click at [267, 133] on div "Rota 12 - Placa RMY2E38 55040540 - [PERSON_NAME] Janela de atendimento Grade de…" at bounding box center [291, 133] width 583 height 267
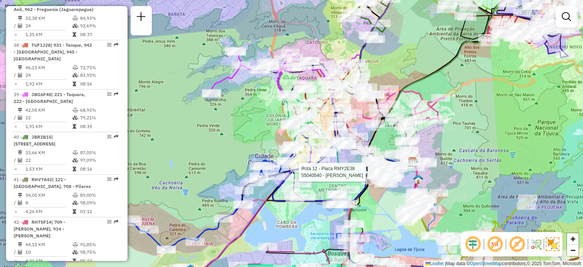
click at [267, 133] on div "Rota 12 - Placa RMY2E38 55040540 - [PERSON_NAME] Janela de atendimento Grade de…" at bounding box center [291, 133] width 583 height 267
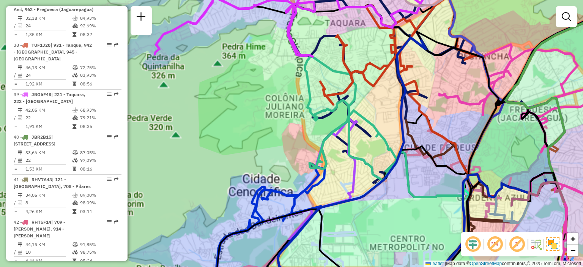
click at [267, 133] on div "Rota 12 - Placa RMY2E38 55040540 - [PERSON_NAME] Janela de atendimento Grade de…" at bounding box center [291, 133] width 583 height 267
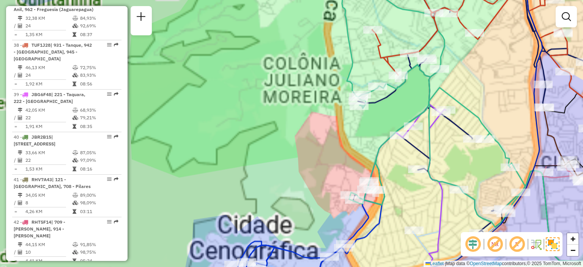
click at [281, 162] on div "Janela de atendimento Grade de atendimento Capacidade Transportadoras Veículos …" at bounding box center [291, 133] width 583 height 267
click at [263, 119] on div "Janela de atendimento Grade de atendimento Capacidade Transportadoras Veículos …" at bounding box center [291, 133] width 583 height 267
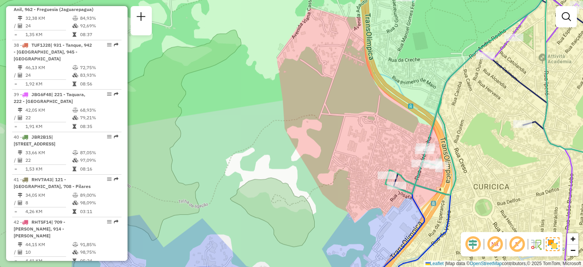
drag, startPoint x: 364, startPoint y: 200, endPoint x: 336, endPoint y: 181, distance: 33.6
click at [337, 181] on div "Janela de atendimento Grade de atendimento Capacidade Transportadoras Veículos …" at bounding box center [291, 133] width 583 height 267
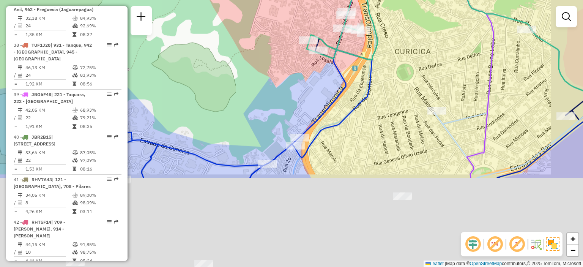
drag, startPoint x: 317, startPoint y: 203, endPoint x: 266, endPoint y: 87, distance: 126.9
click at [266, 87] on div "Janela de atendimento Grade de atendimento Capacidade Transportadoras Veículos …" at bounding box center [291, 133] width 583 height 267
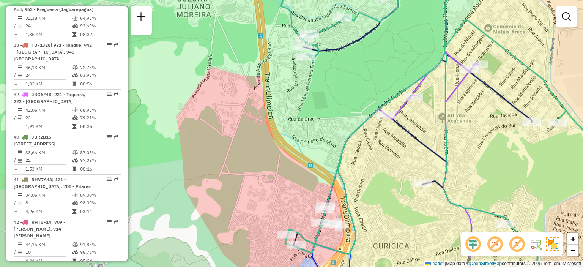
click at [423, 161] on div "Janela de atendimento Grade de atendimento Capacidade Transportadoras Veículos …" at bounding box center [291, 133] width 583 height 267
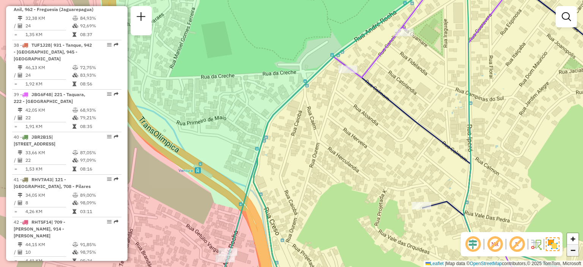
click at [572, 252] on span "−" at bounding box center [572, 249] width 5 height 9
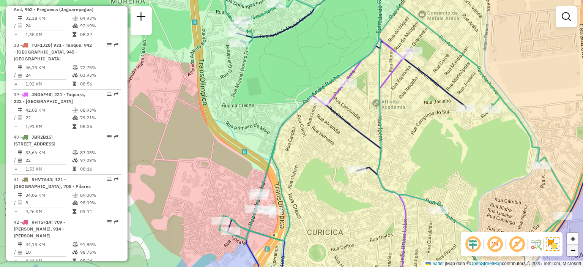
click at [572, 252] on span "−" at bounding box center [572, 249] width 5 height 9
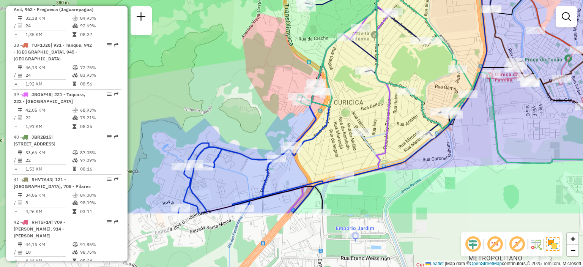
drag, startPoint x: 293, startPoint y: 199, endPoint x: 337, endPoint y: 123, distance: 88.5
click at [337, 123] on div "Janela de atendimento Grade de atendimento Capacidade Transportadoras Veículos …" at bounding box center [291, 133] width 583 height 267
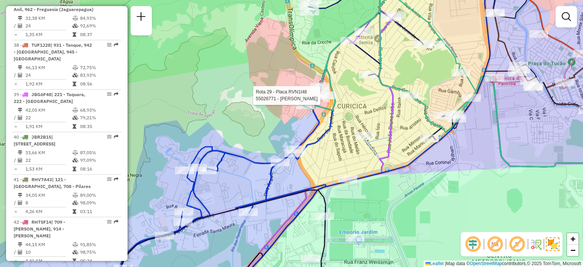
select select "**********"
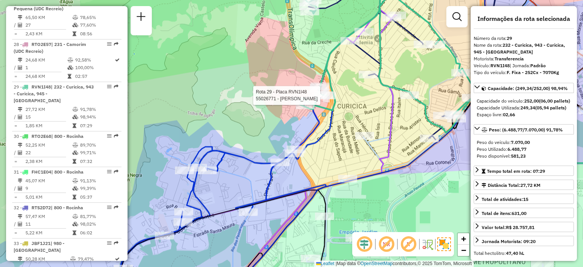
scroll to position [1631, 0]
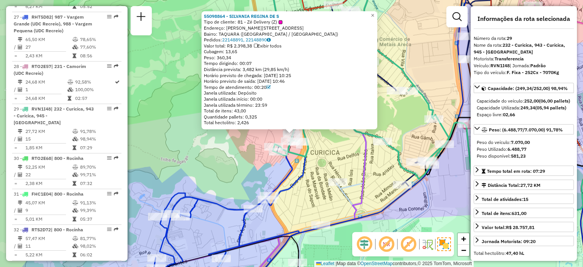
drag, startPoint x: 314, startPoint y: 77, endPoint x: 291, endPoint y: 167, distance: 92.6
click at [291, 167] on icon at bounding box center [205, 222] width 201 height 143
click at [253, 162] on div "55098864 - SILVANIA REGINA DE S Tipo de cliente: 81 - Zé Delivery (Z) Endereço:…" at bounding box center [291, 133] width 583 height 267
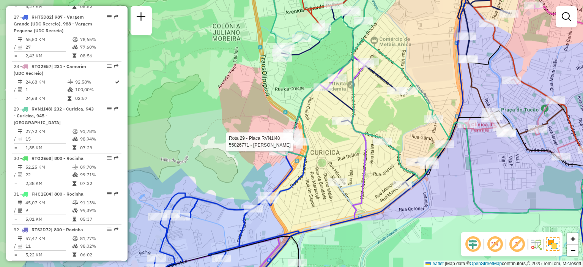
select select "**********"
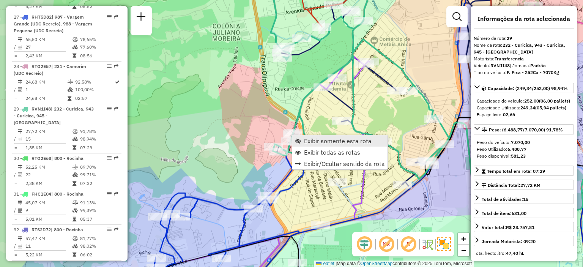
click at [302, 140] on link "Exibir somente esta rota" at bounding box center [339, 140] width 95 height 11
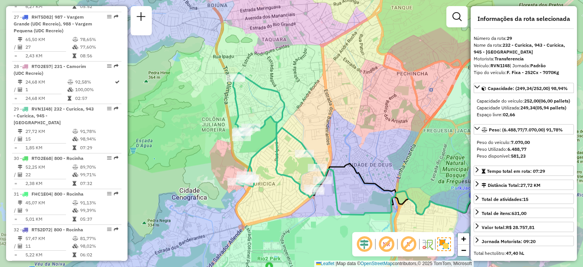
drag, startPoint x: 182, startPoint y: 154, endPoint x: 253, endPoint y: 167, distance: 72.5
click at [253, 167] on icon at bounding box center [278, 134] width 91 height 125
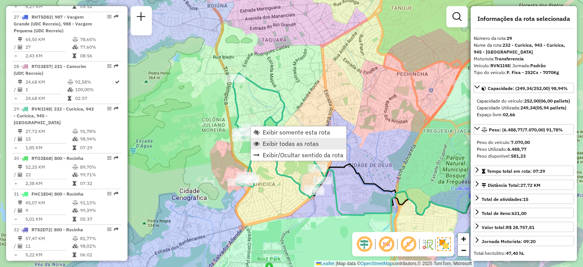
click at [273, 141] on span "Exibir todas as rotas" at bounding box center [290, 143] width 56 height 6
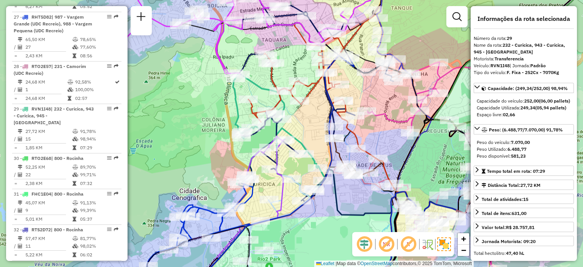
click at [322, 144] on link "Exibir todas as rotas" at bounding box center [298, 143] width 95 height 11
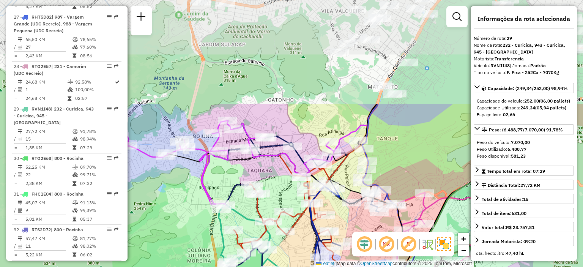
drag, startPoint x: 298, startPoint y: 66, endPoint x: 284, endPoint y: 197, distance: 131.2
click at [284, 197] on div "Janela de atendimento Grade de atendimento Capacidade Transportadoras Veículos …" at bounding box center [291, 133] width 583 height 267
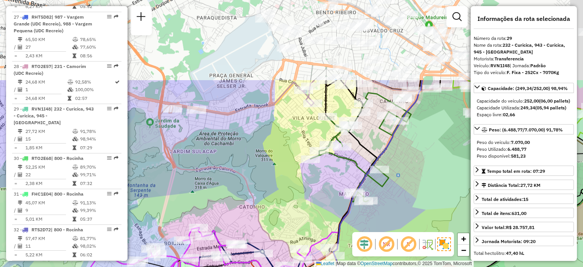
drag, startPoint x: 334, startPoint y: 90, endPoint x: 305, endPoint y: 198, distance: 111.3
click at [305, 198] on div "Rota 13 - Placa RUX5J38 55059830 - CONVENIENCIA AM/PM Rota 38 - Placa TUF1J28 5…" at bounding box center [291, 133] width 583 height 267
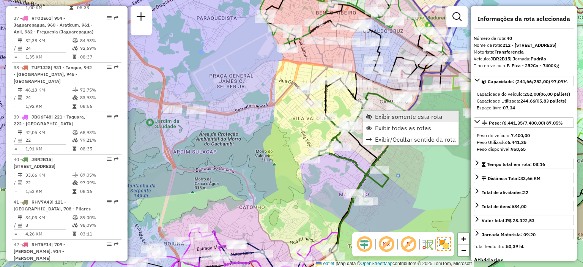
scroll to position [2077, 0]
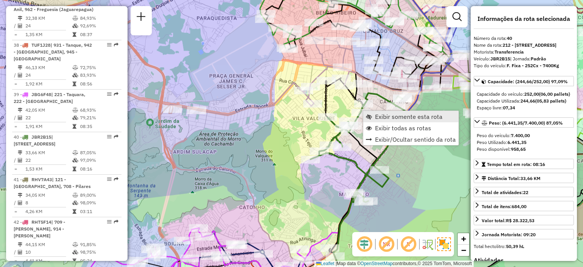
click at [379, 118] on span "Exibir somente esta rota" at bounding box center [409, 116] width 68 height 6
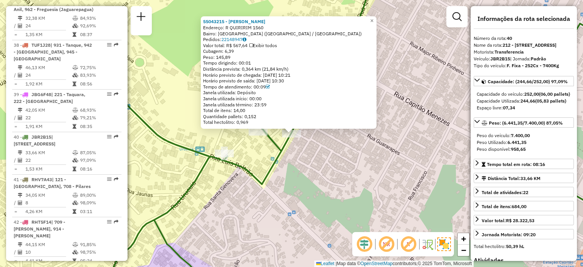
click at [352, 157] on div "55043215 - [PERSON_NAME]: R QUIRIRIM 1560 Bairro: [GEOGRAPHIC_DATA] ([GEOGRAPHI…" at bounding box center [291, 133] width 583 height 267
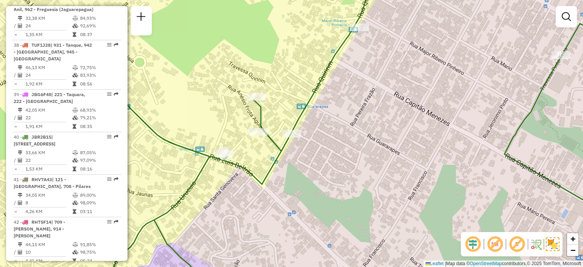
click at [352, 157] on div "Janela de atendimento Grade de atendimento Capacidade Transportadoras Veículos …" at bounding box center [291, 133] width 583 height 267
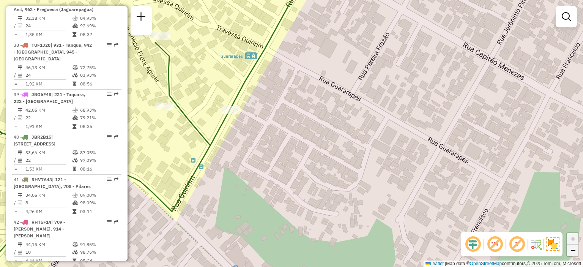
click at [574, 251] on span "−" at bounding box center [572, 249] width 5 height 9
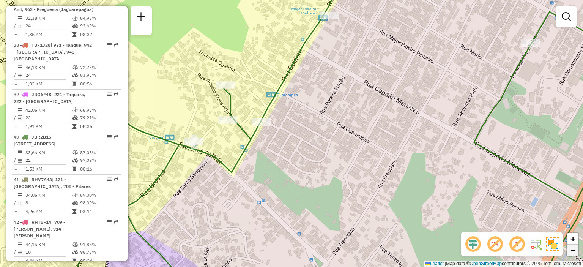
click at [574, 251] on span "−" at bounding box center [572, 249] width 5 height 9
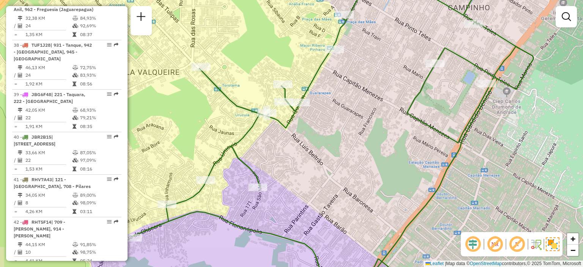
drag, startPoint x: 246, startPoint y: 79, endPoint x: 270, endPoint y: 53, distance: 34.3
click at [270, 53] on div "Janela de atendimento Grade de atendimento Capacidade Transportadoras Veículos …" at bounding box center [291, 133] width 583 height 267
click at [306, 88] on icon at bounding box center [331, 133] width 401 height 320
select select "**********"
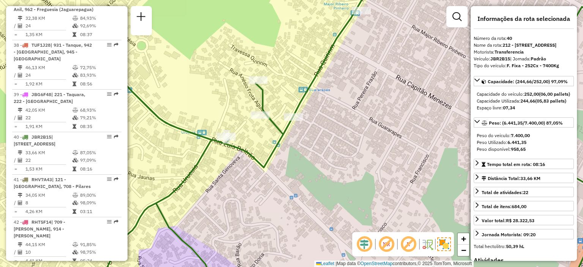
click at [283, 93] on div "Janela de atendimento Grade de atendimento Capacidade Transportadoras Veículos …" at bounding box center [291, 133] width 583 height 267
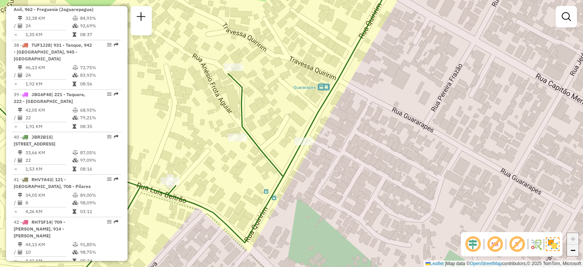
click at [572, 246] on span "−" at bounding box center [572, 249] width 5 height 9
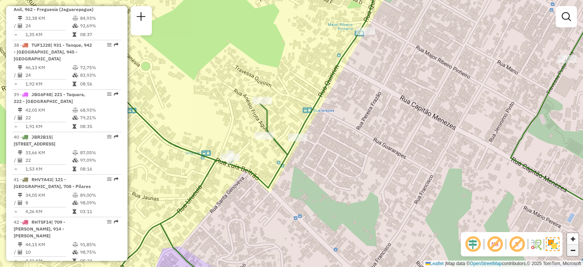
click at [572, 250] on span "−" at bounding box center [572, 249] width 5 height 9
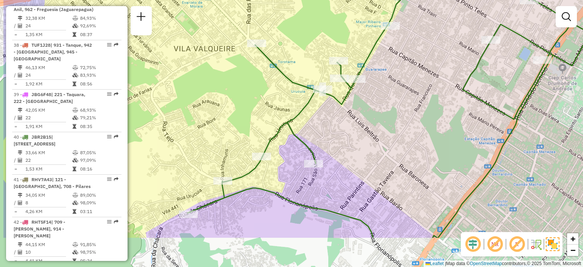
drag, startPoint x: 324, startPoint y: 188, endPoint x: 390, endPoint y: 135, distance: 83.9
click at [390, 135] on div "Janela de atendimento Grade de atendimento Capacidade Transportadoras Veículos …" at bounding box center [291, 133] width 583 height 267
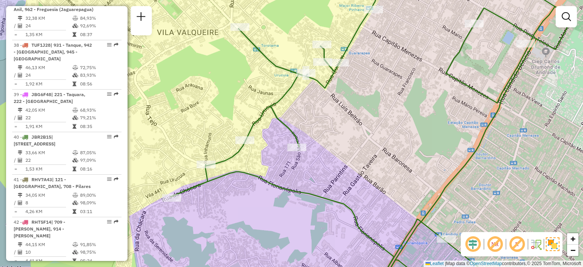
drag, startPoint x: 369, startPoint y: 130, endPoint x: 349, endPoint y: 110, distance: 28.2
click at [349, 110] on div "Janela de atendimento Grade de atendimento Capacidade Transportadoras Veículos …" at bounding box center [291, 133] width 583 height 267
click at [347, 75] on div "Janela de atendimento Grade de atendimento Capacidade Transportadoras Veículos …" at bounding box center [291, 133] width 583 height 267
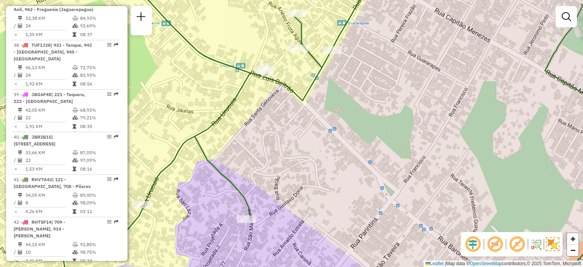
click at [328, 104] on div "Janela de atendimento Grade de atendimento Capacidade Transportadoras Veículos …" at bounding box center [291, 133] width 583 height 267
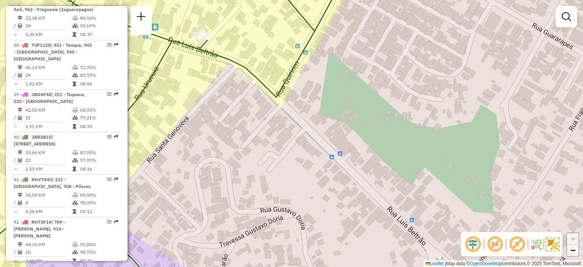
click at [578, 254] on link "−" at bounding box center [572, 249] width 11 height 11
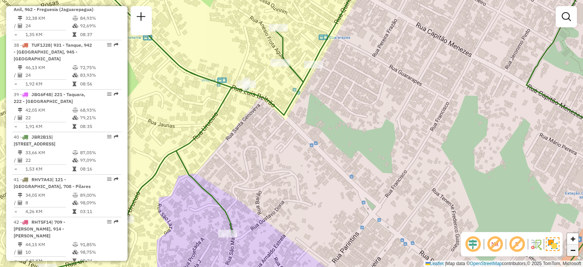
click at [578, 254] on link "−" at bounding box center [572, 249] width 11 height 11
